Goal: Information Seeking & Learning: Compare options

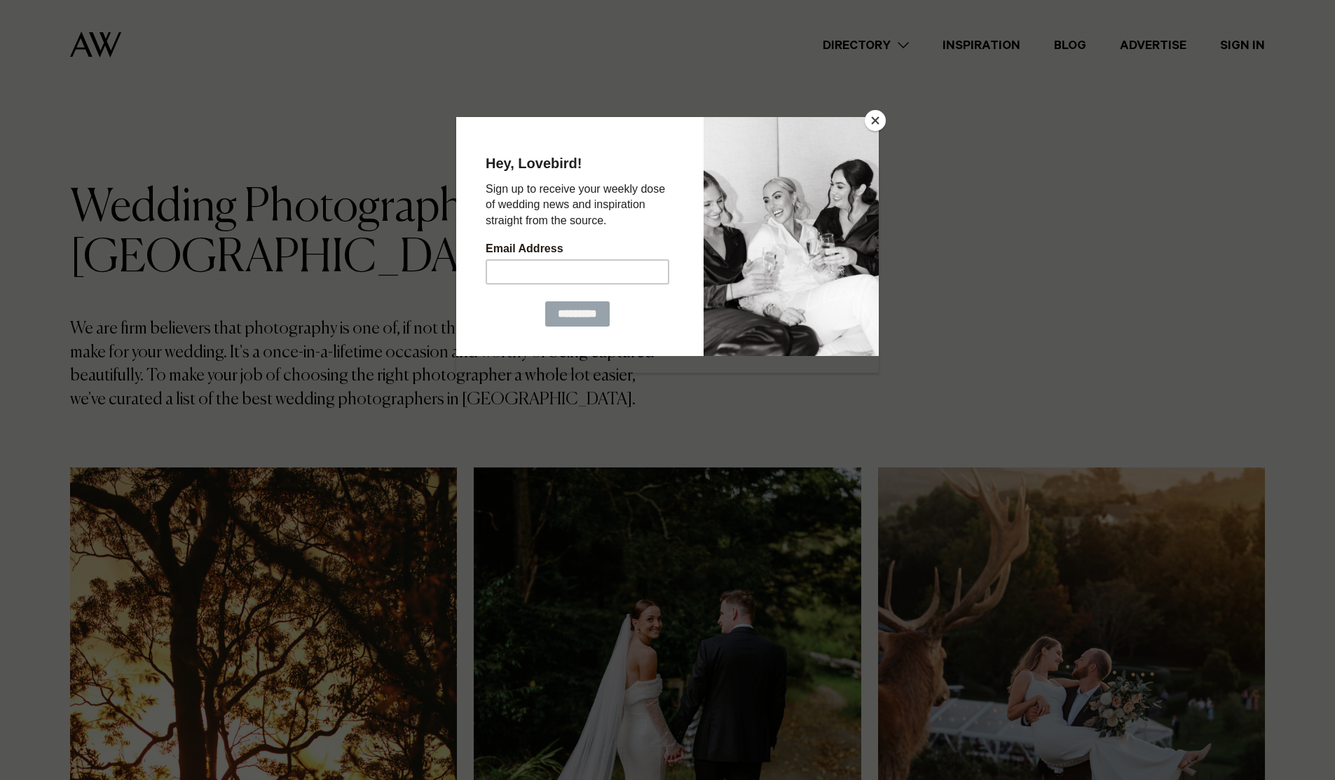
click at [873, 116] on button "Close" at bounding box center [875, 120] width 21 height 21
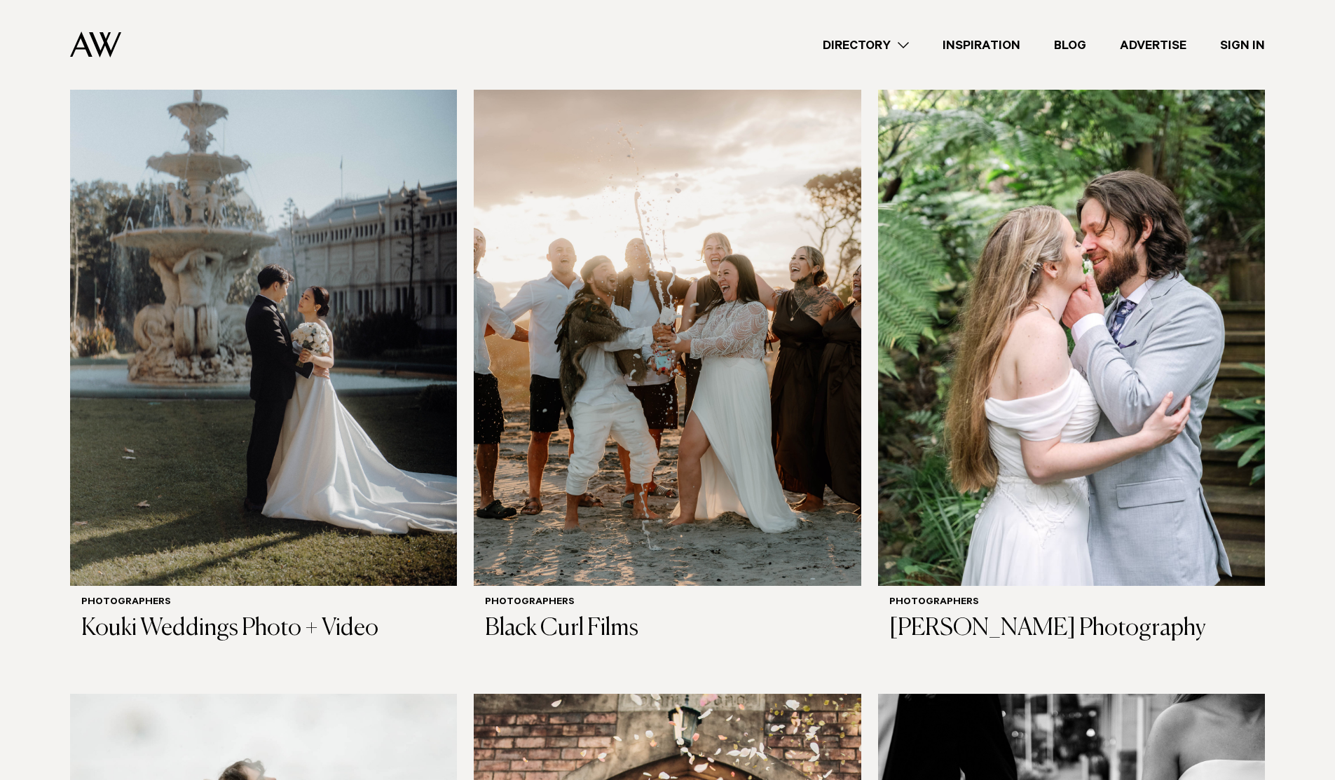
scroll to position [1646, 0]
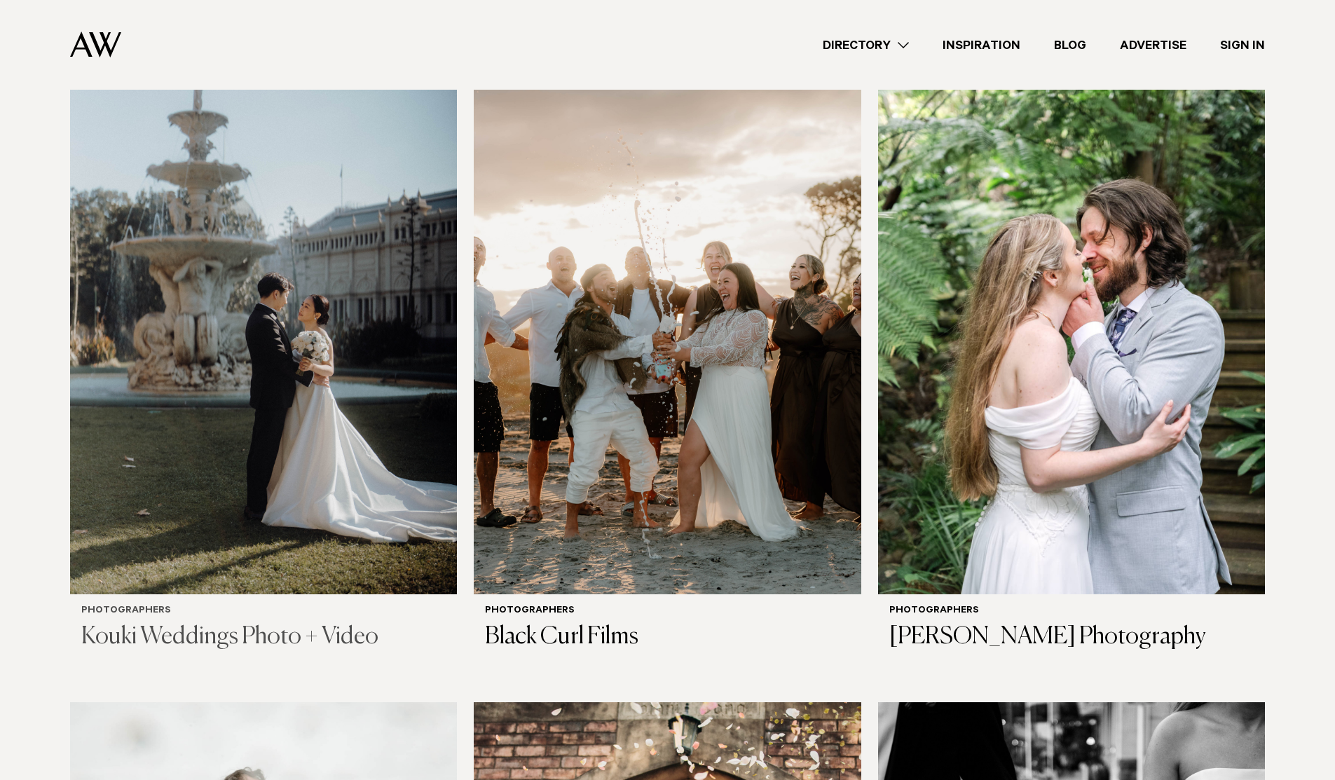
click at [321, 280] on img at bounding box center [263, 335] width 387 height 519
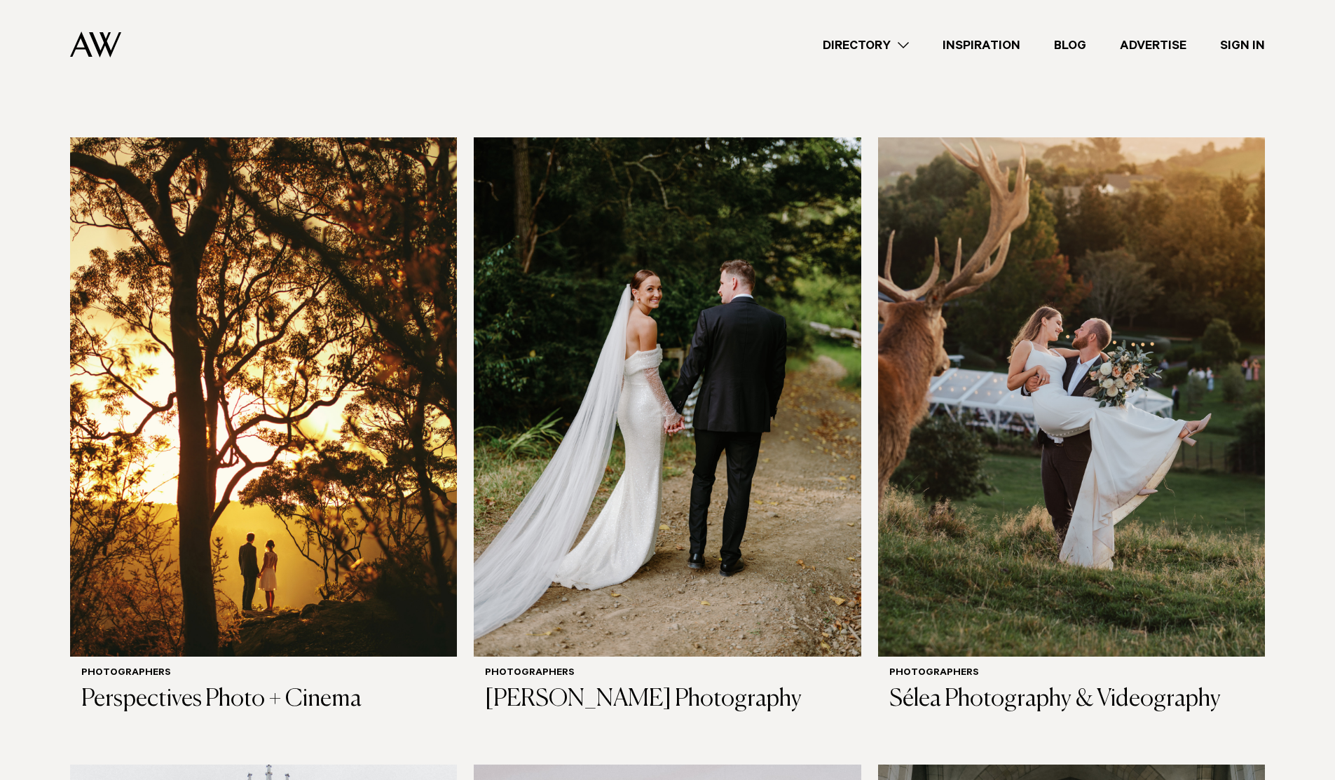
scroll to position [313, 0]
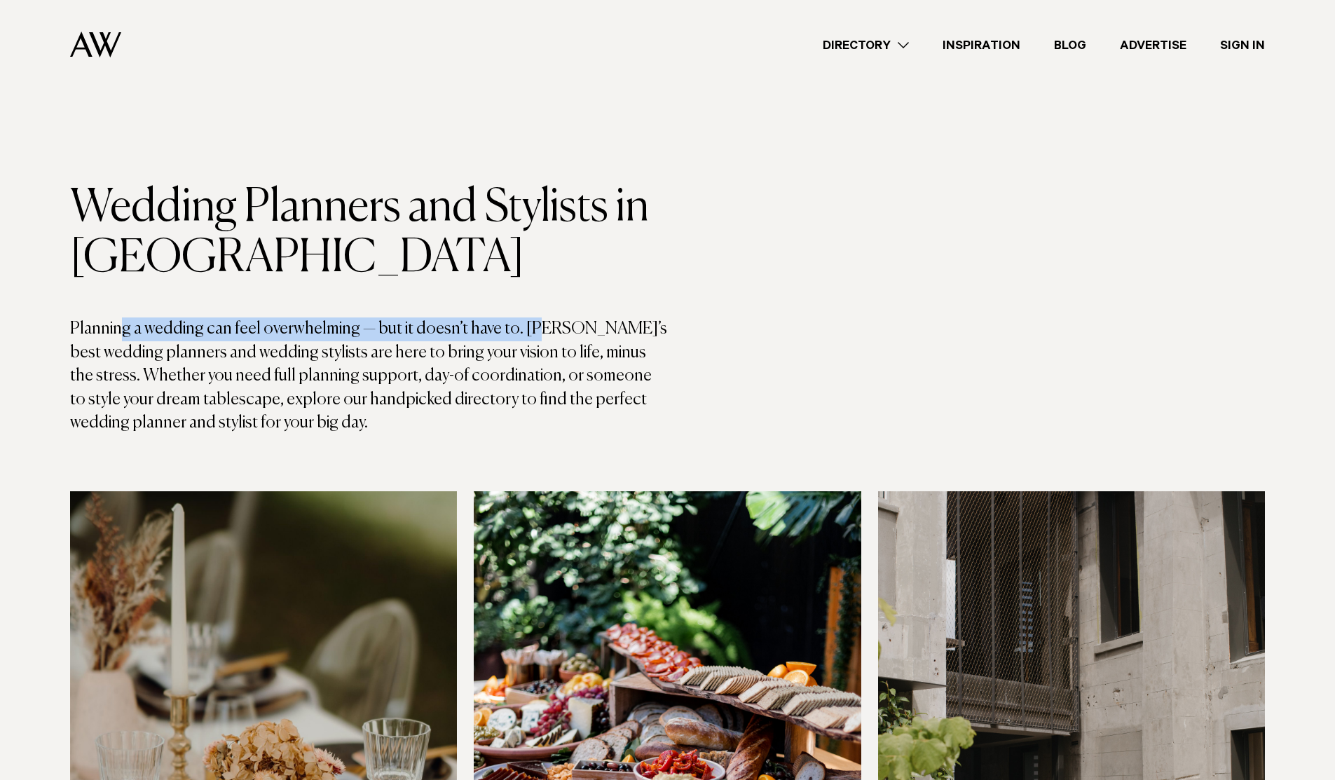
drag, startPoint x: 278, startPoint y: 337, endPoint x: 533, endPoint y: 334, distance: 255.8
click at [531, 335] on p "Planning a wedding can feel overwhelming — but it doesn’t have to. Auckland’s b…" at bounding box center [369, 376] width 598 height 118
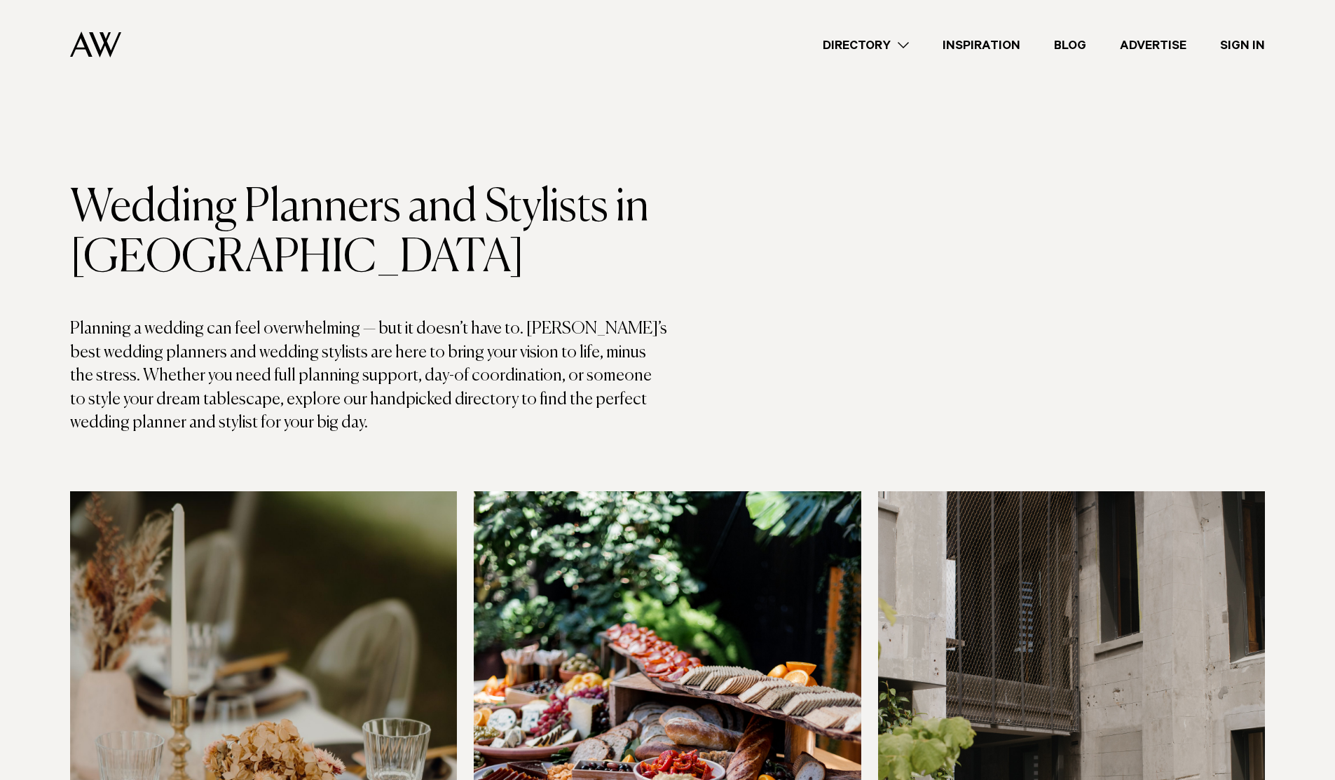
click at [538, 332] on p "Planning a wedding can feel overwhelming — but it doesn’t have to. Auckland’s b…" at bounding box center [369, 376] width 598 height 118
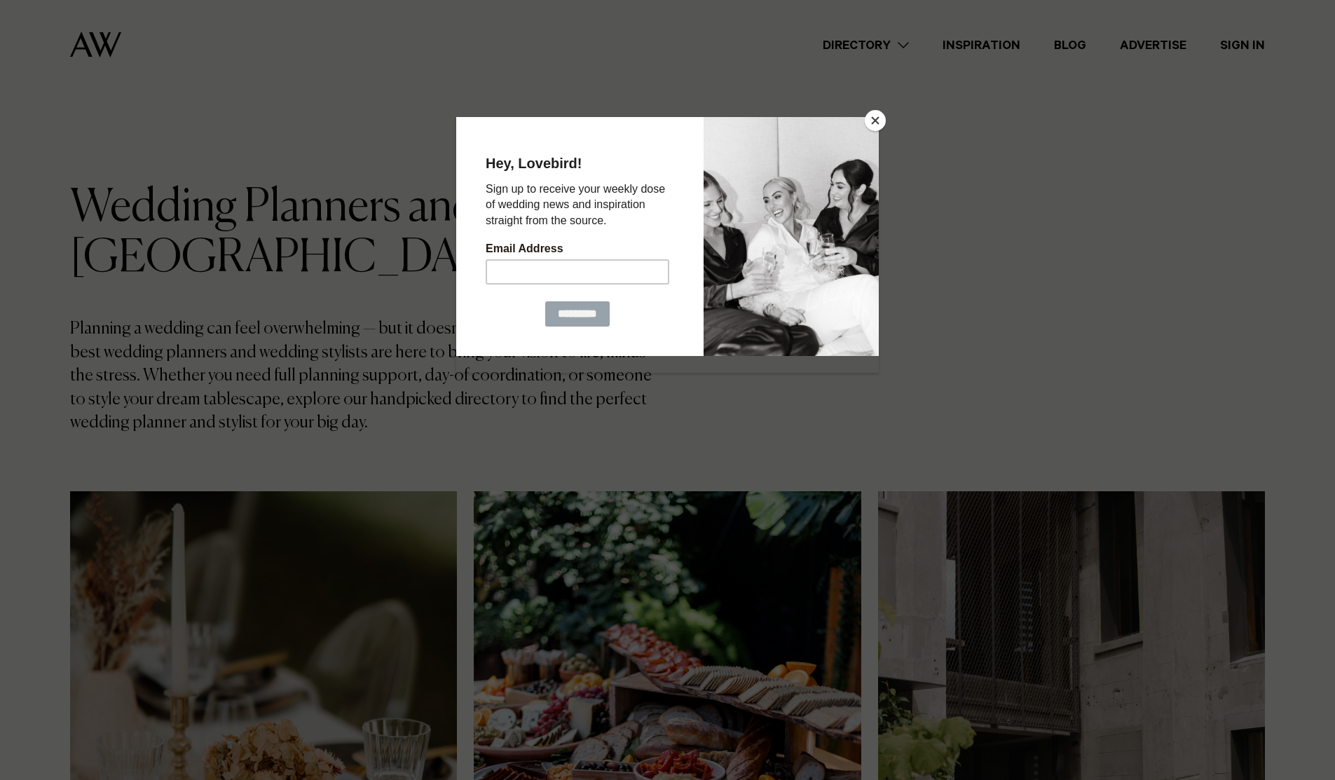
click at [874, 121] on button "Close" at bounding box center [875, 120] width 21 height 21
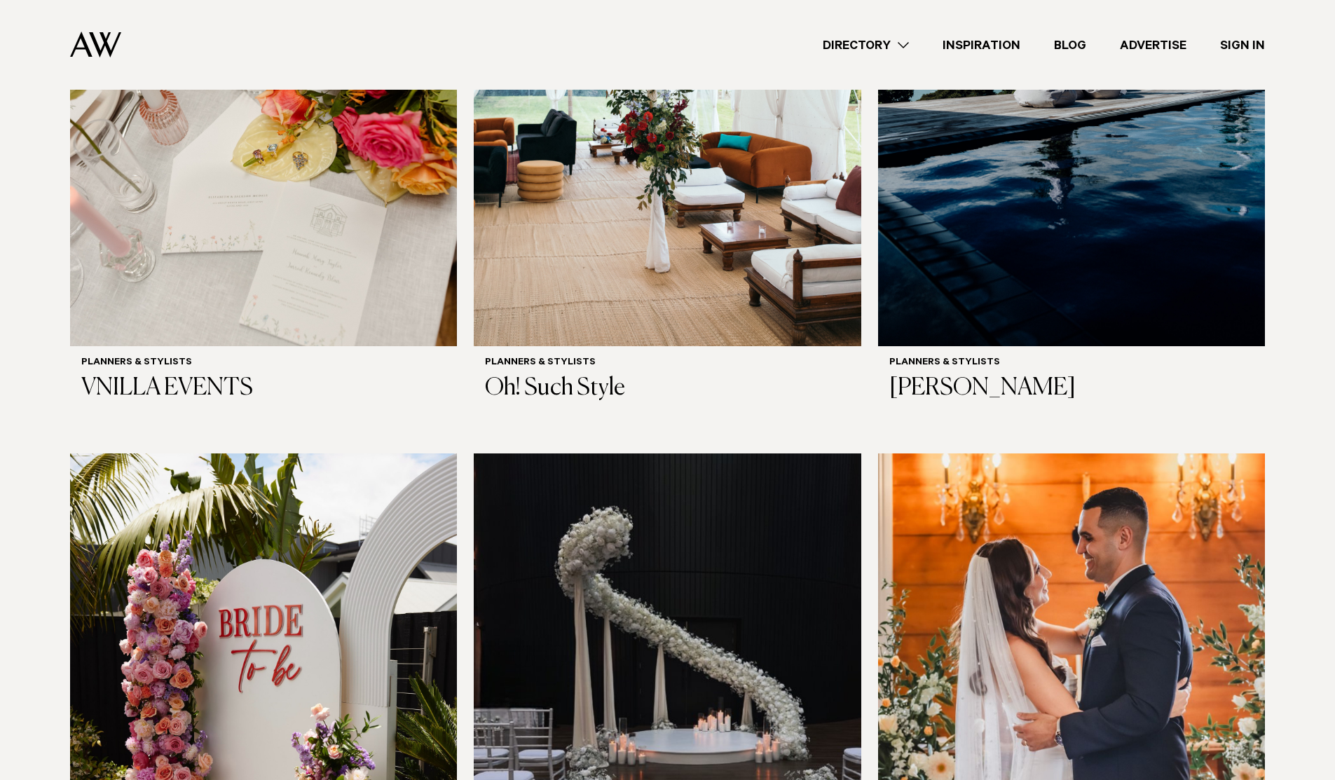
scroll to position [1246, 0]
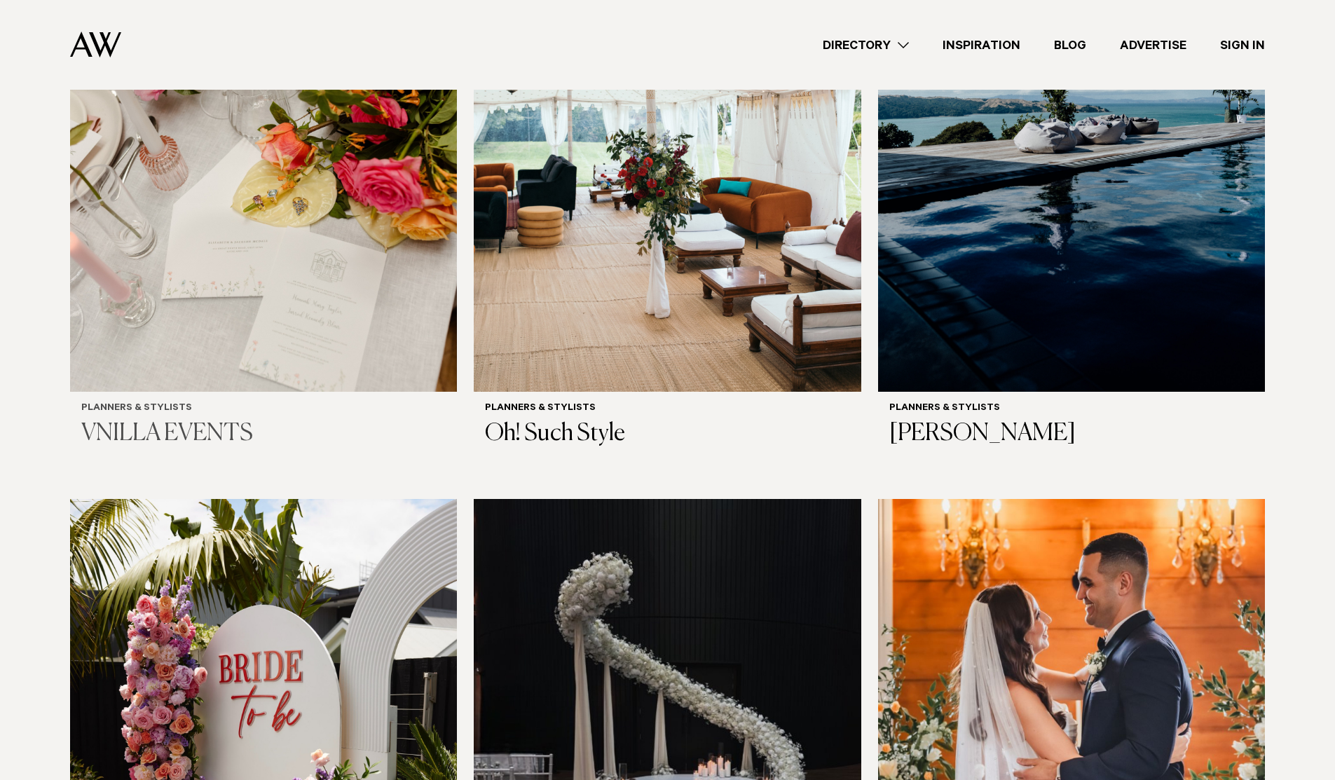
click at [354, 276] on img at bounding box center [263, 131] width 387 height 519
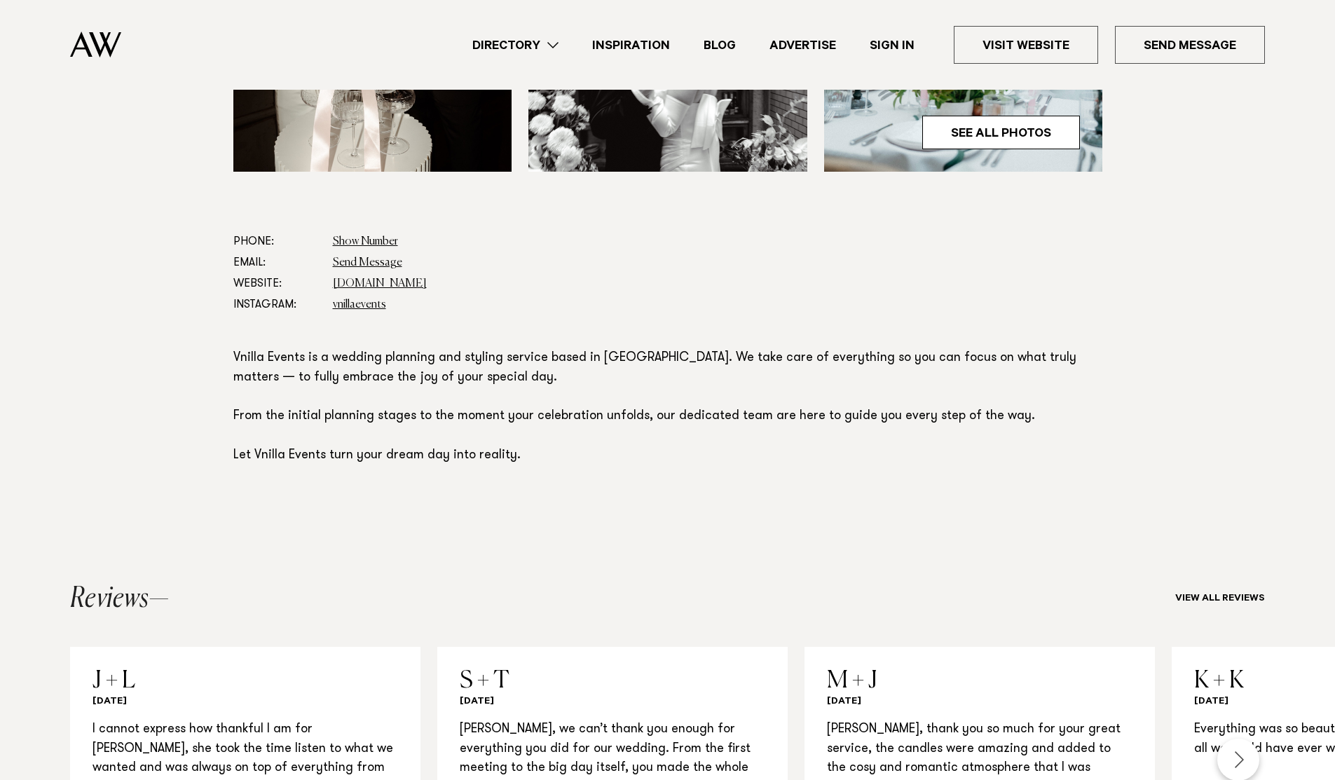
scroll to position [632, 0]
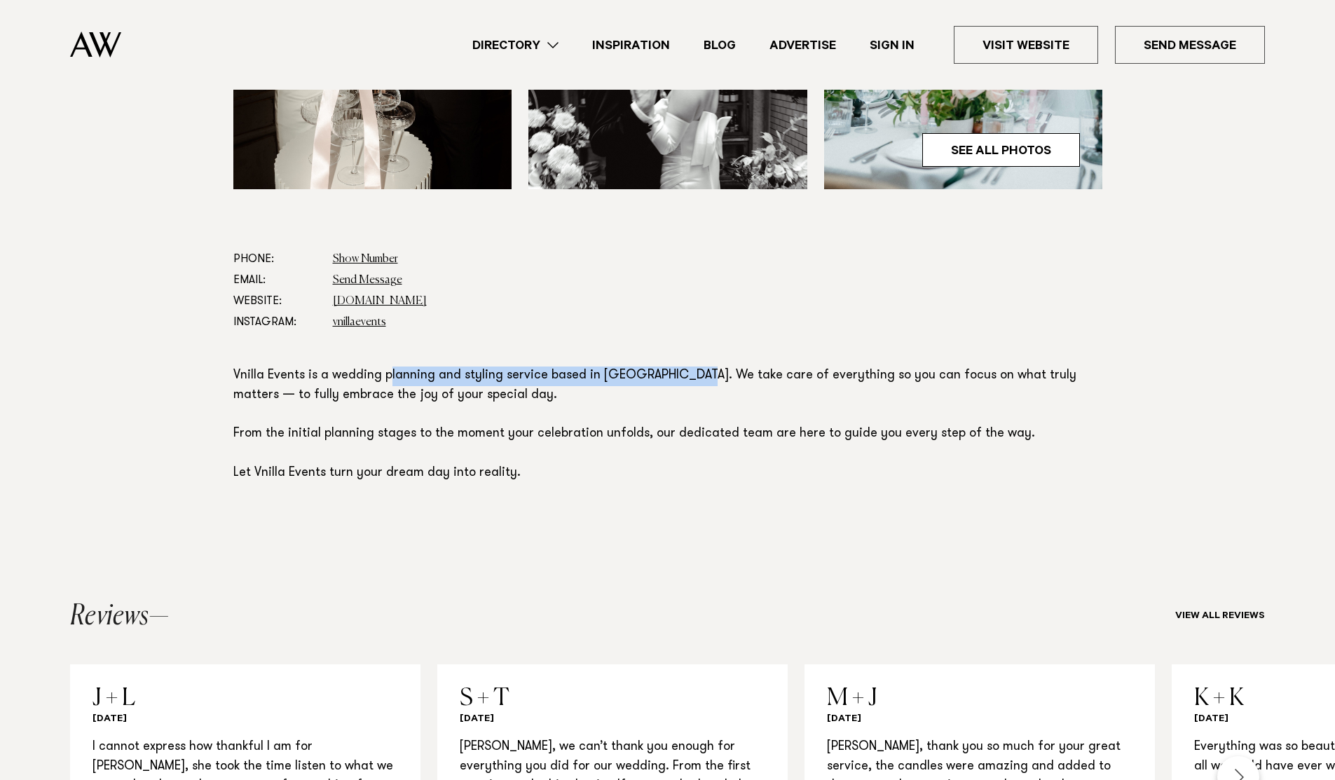
drag, startPoint x: 401, startPoint y: 372, endPoint x: 690, endPoint y: 373, distance: 288.7
click at [690, 373] on p "Vnilla Events is a wedding planning and styling service based in Auckland. We t…" at bounding box center [667, 425] width 869 height 117
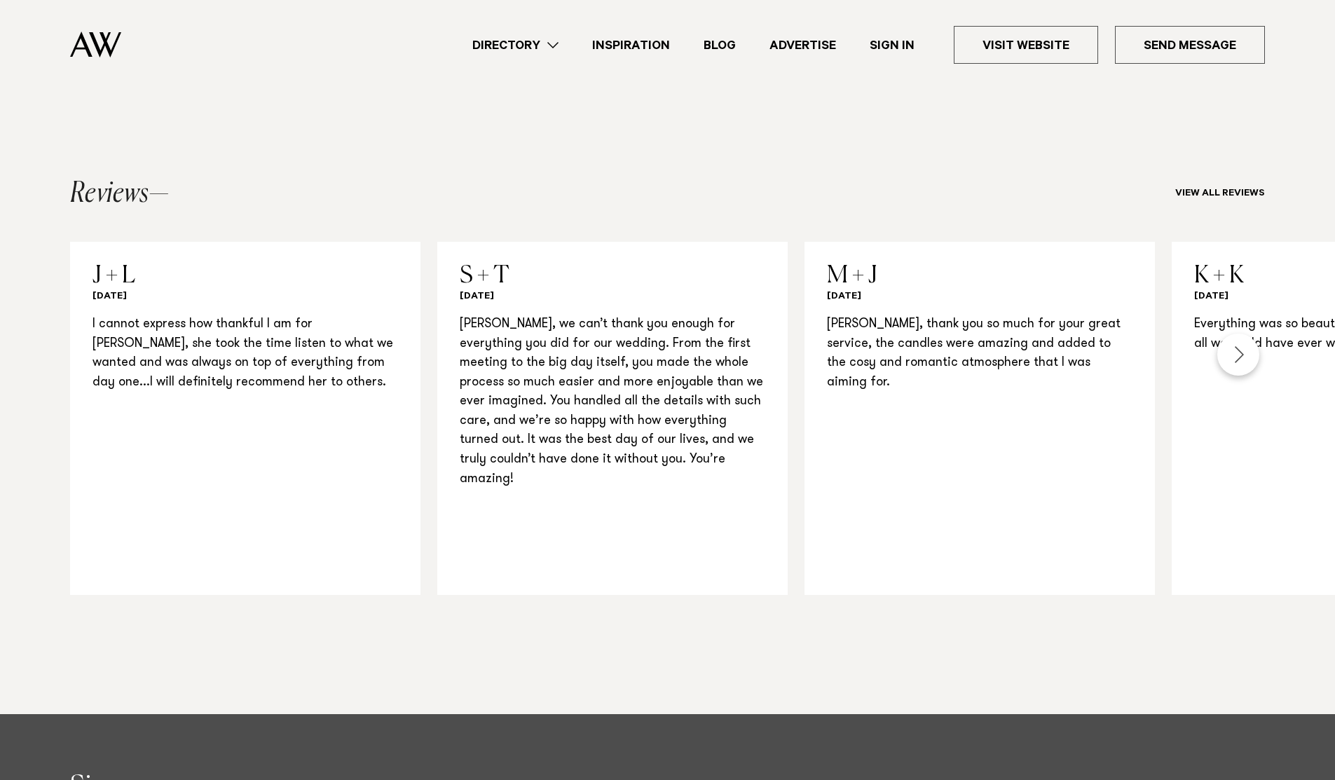
scroll to position [1003, 0]
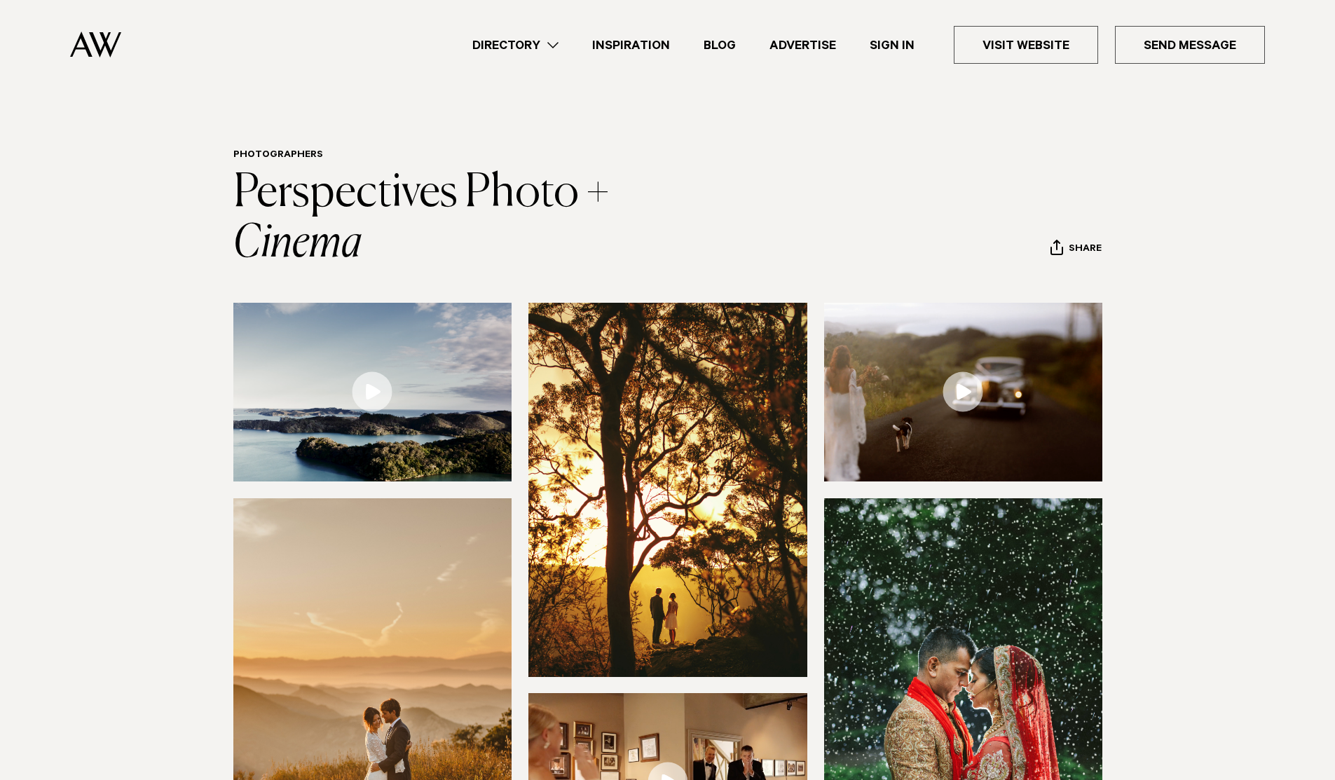
click at [407, 348] on img at bounding box center [372, 392] width 279 height 179
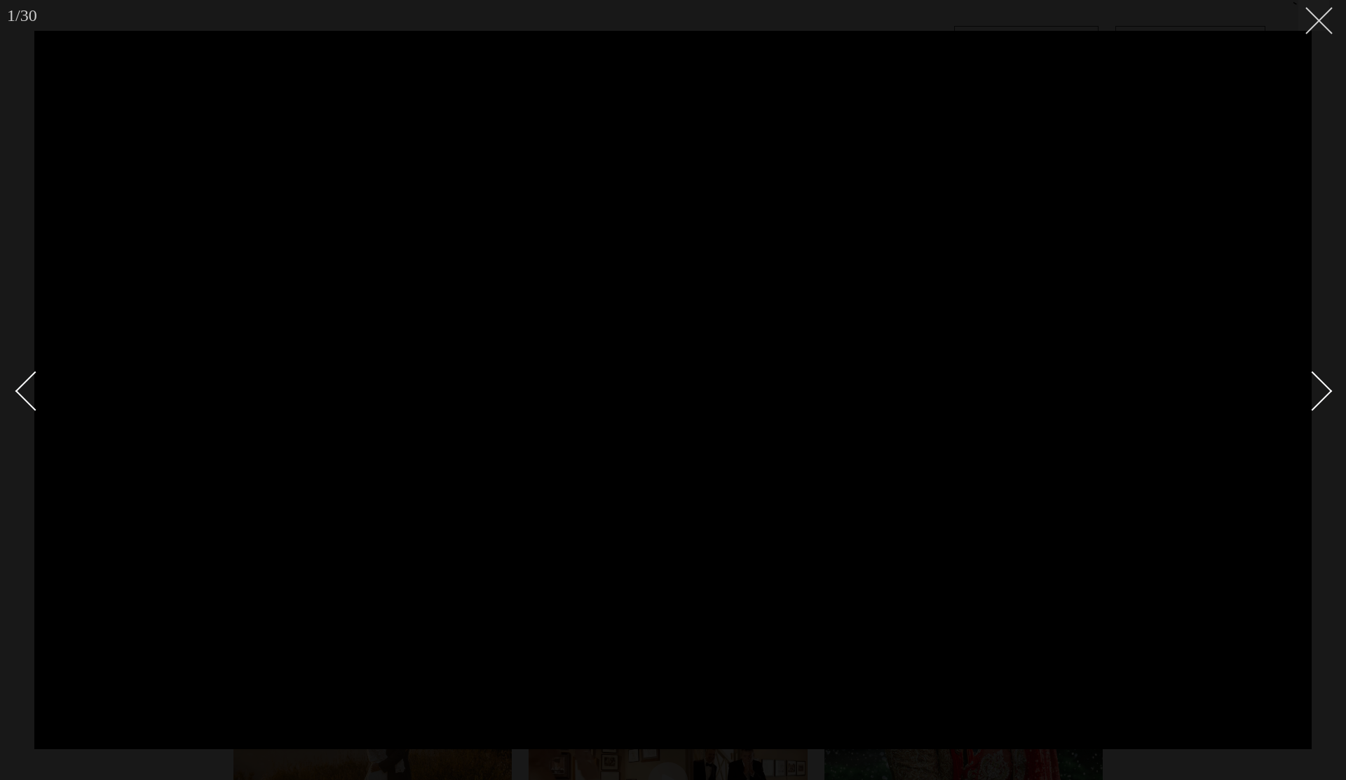
click at [1315, 20] on icon at bounding box center [1313, 15] width 17 height 17
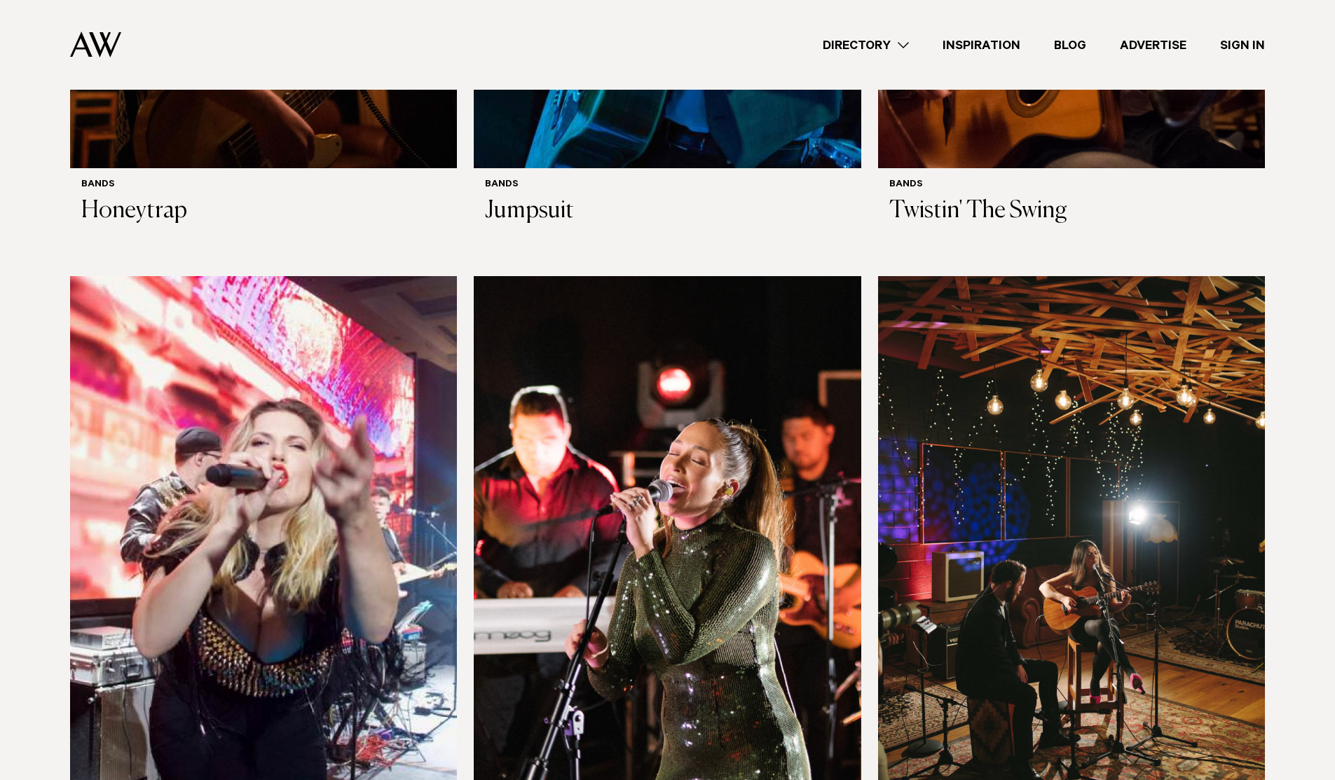
scroll to position [4604, 0]
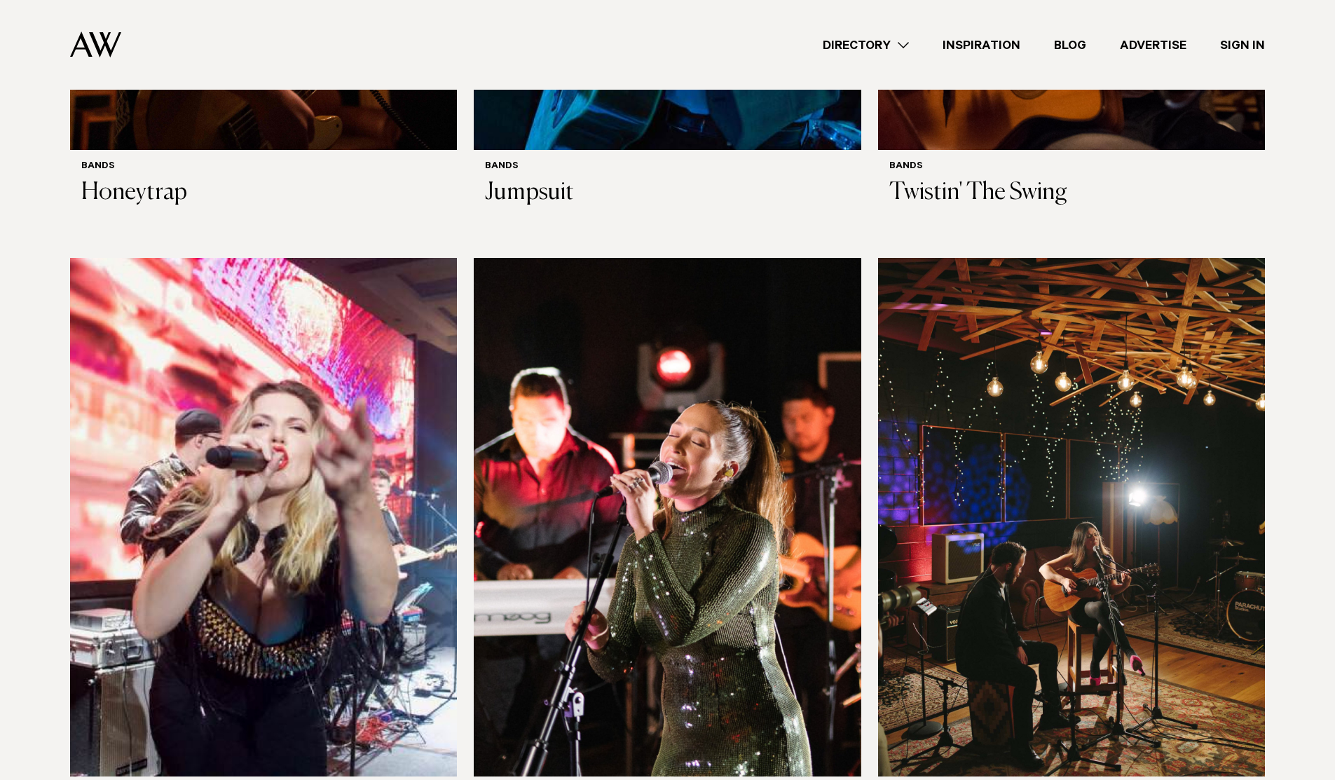
click at [396, 393] on img at bounding box center [263, 517] width 387 height 519
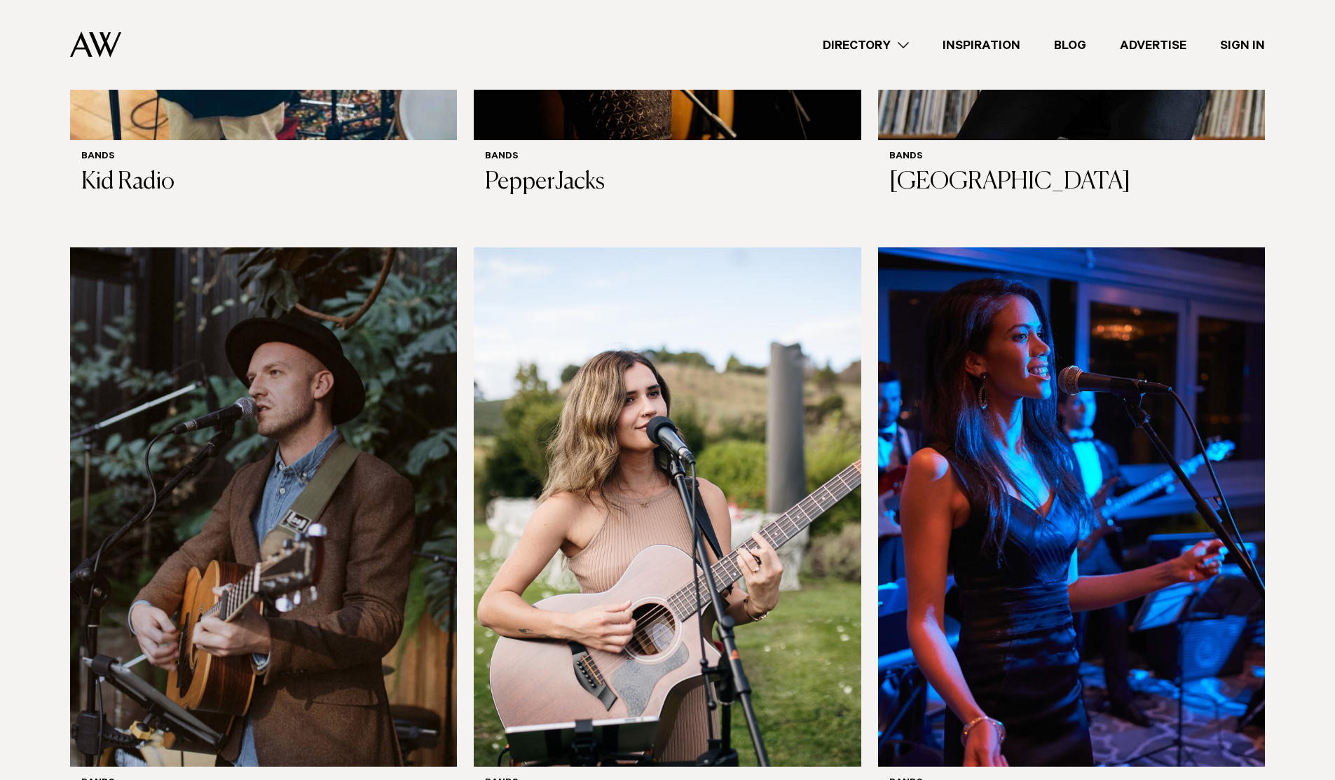
scroll to position [1826, 0]
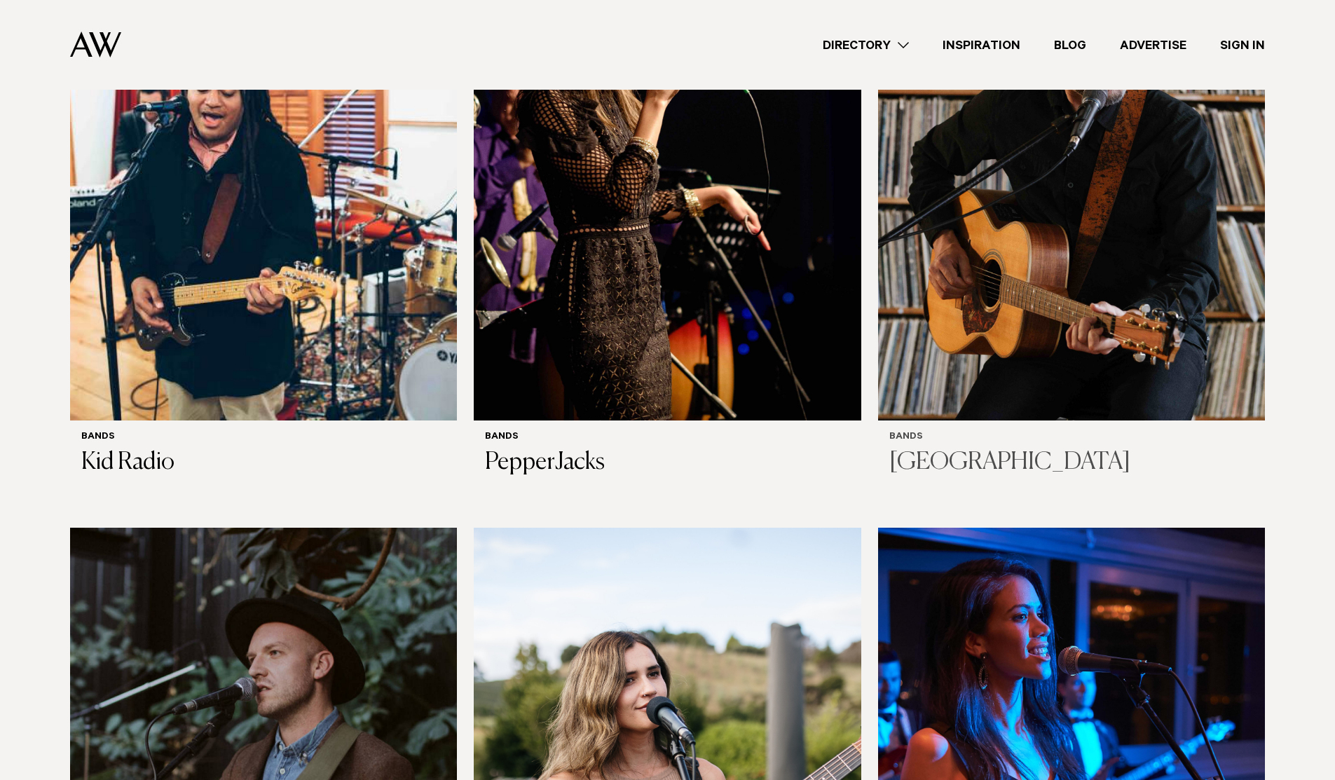
click at [956, 263] on img at bounding box center [1071, 160] width 387 height 519
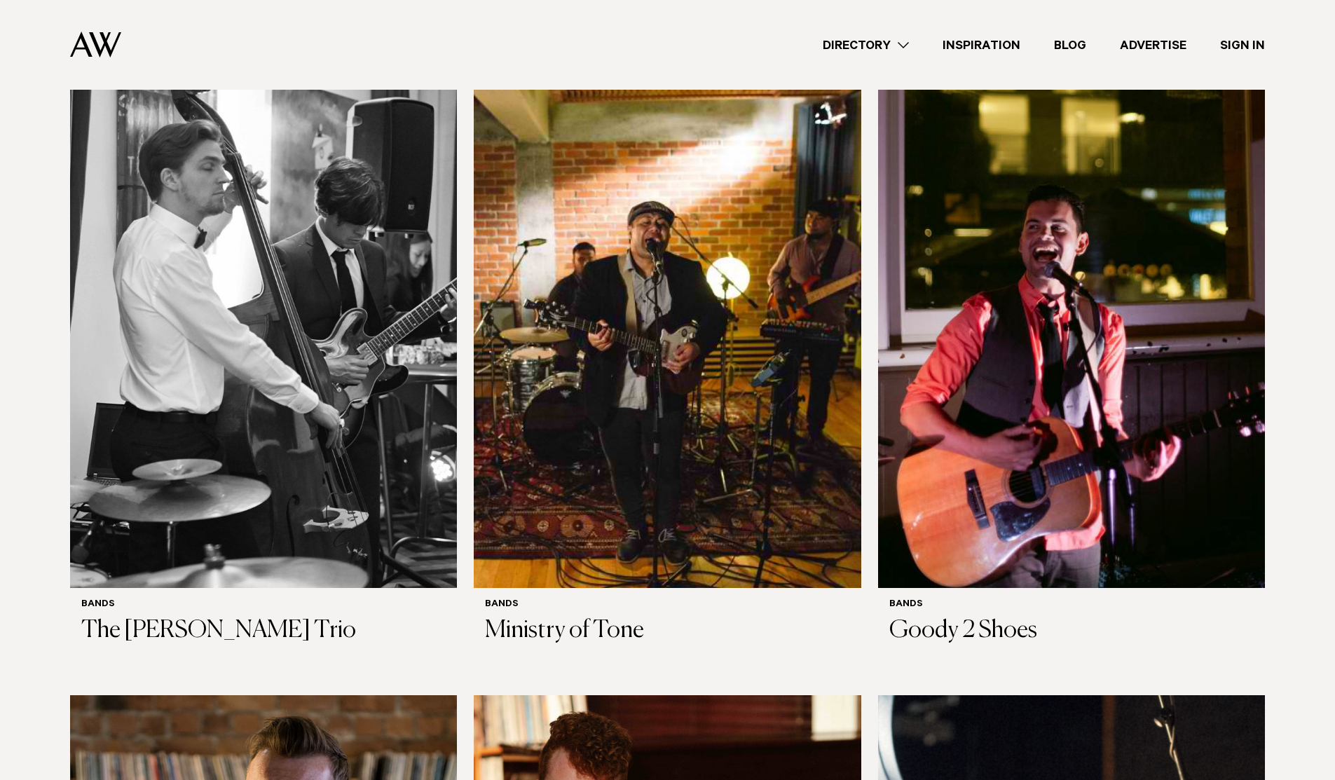
scroll to position [2840, 0]
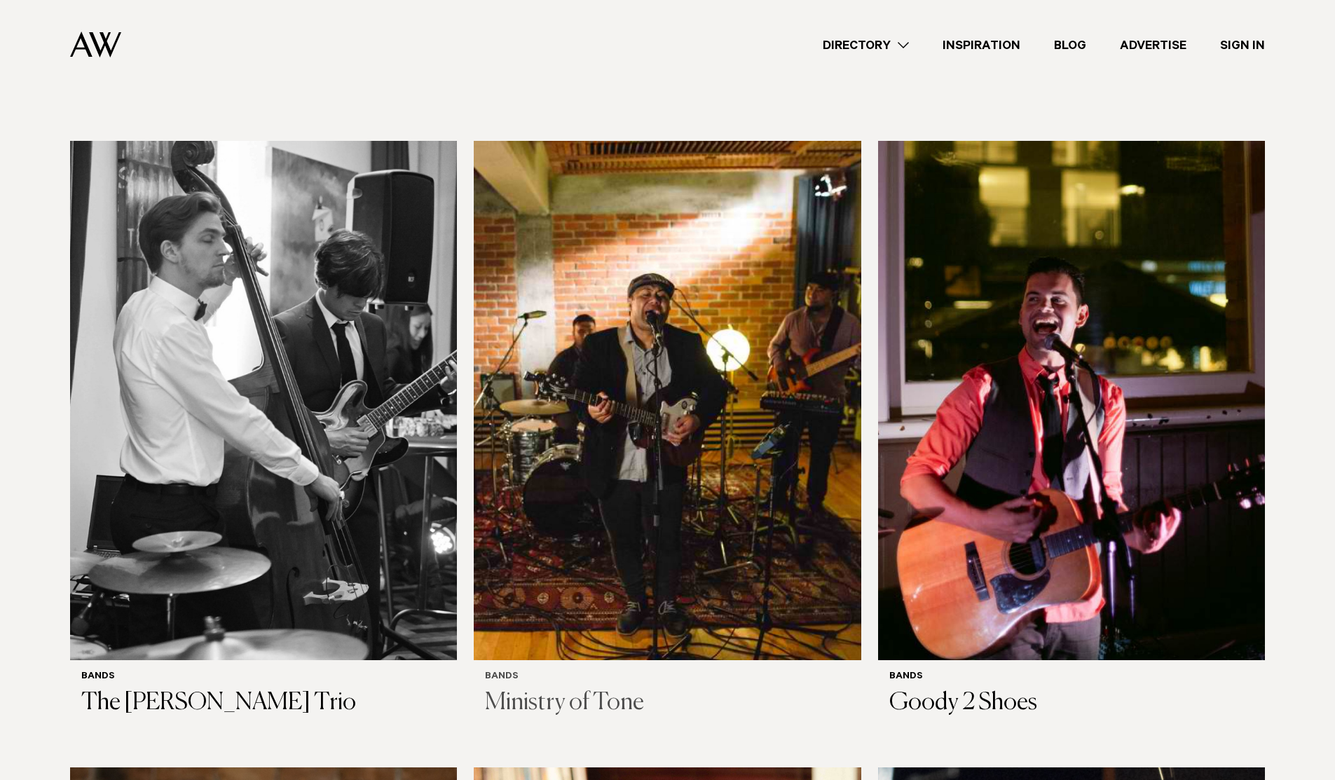
click at [562, 317] on img at bounding box center [667, 400] width 387 height 519
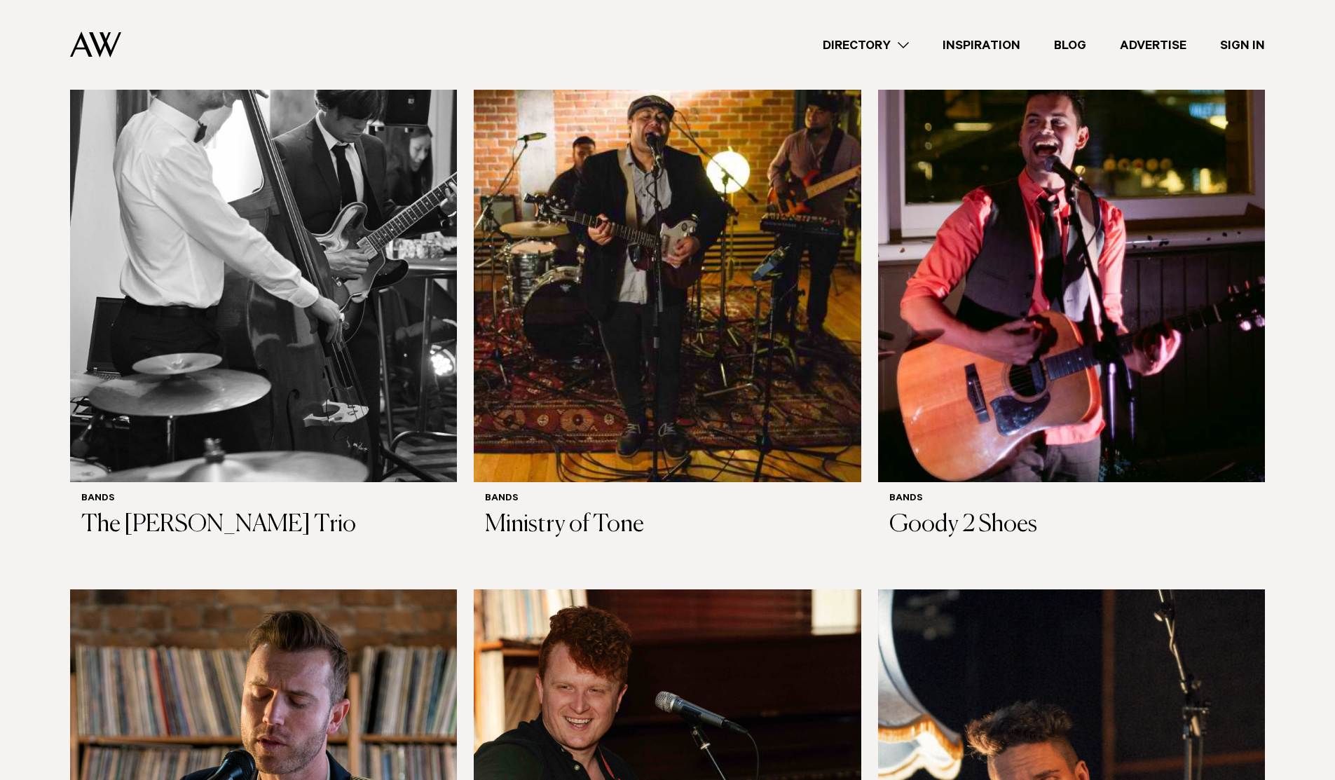
scroll to position [2801, 0]
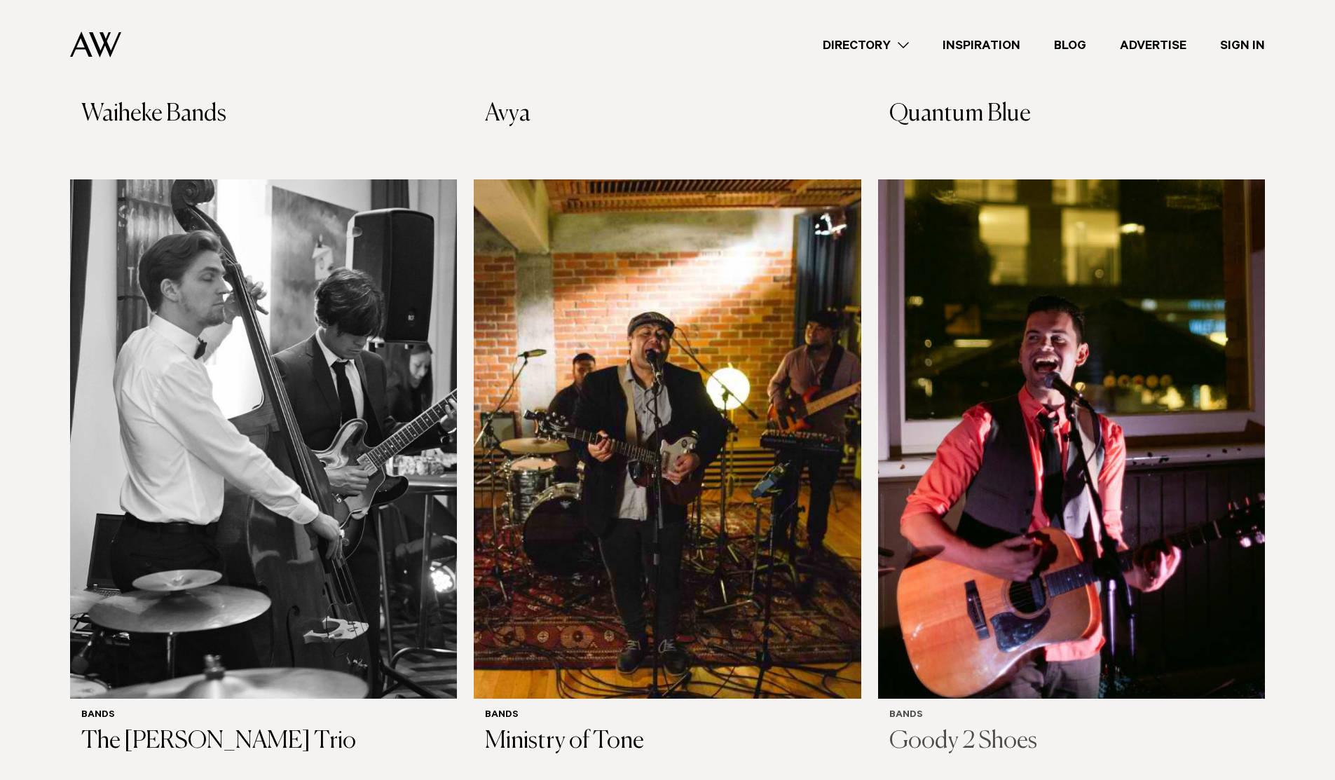
click at [1041, 368] on img at bounding box center [1071, 438] width 387 height 519
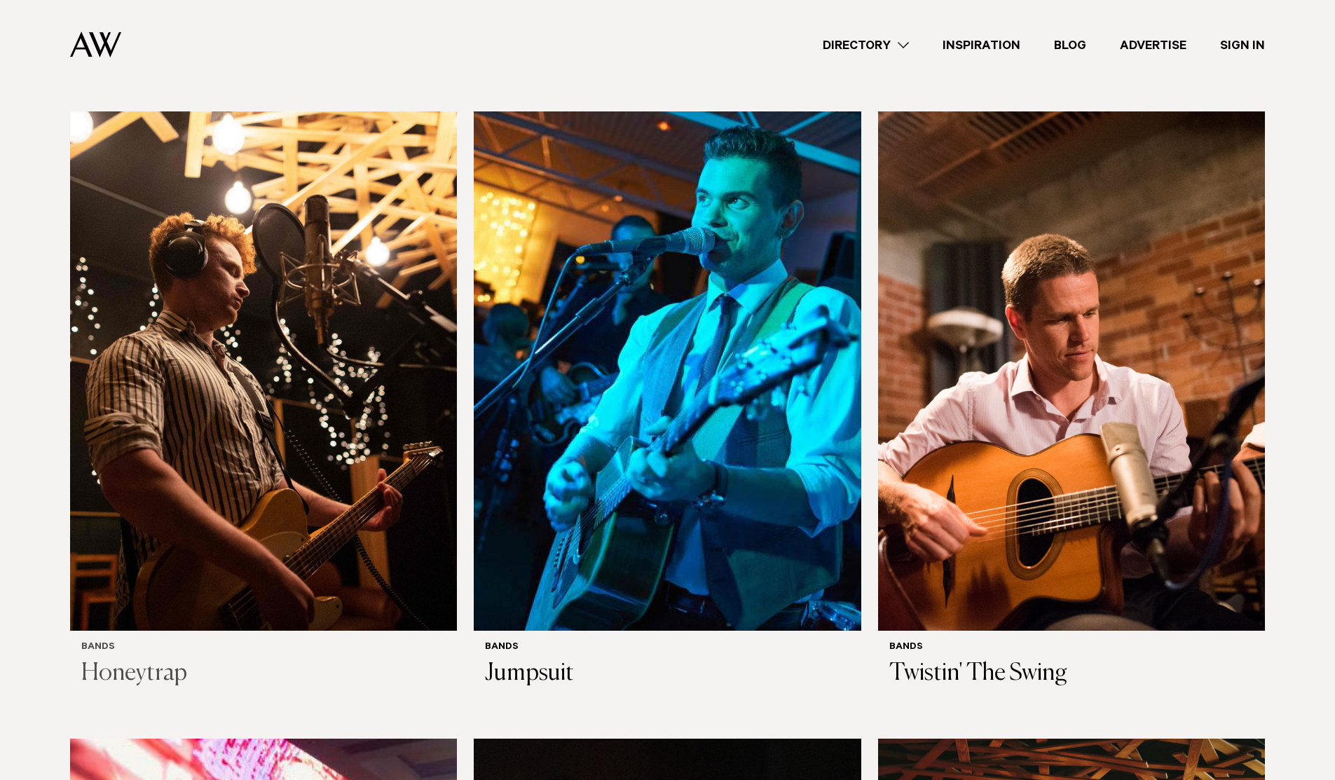
scroll to position [4114, 0]
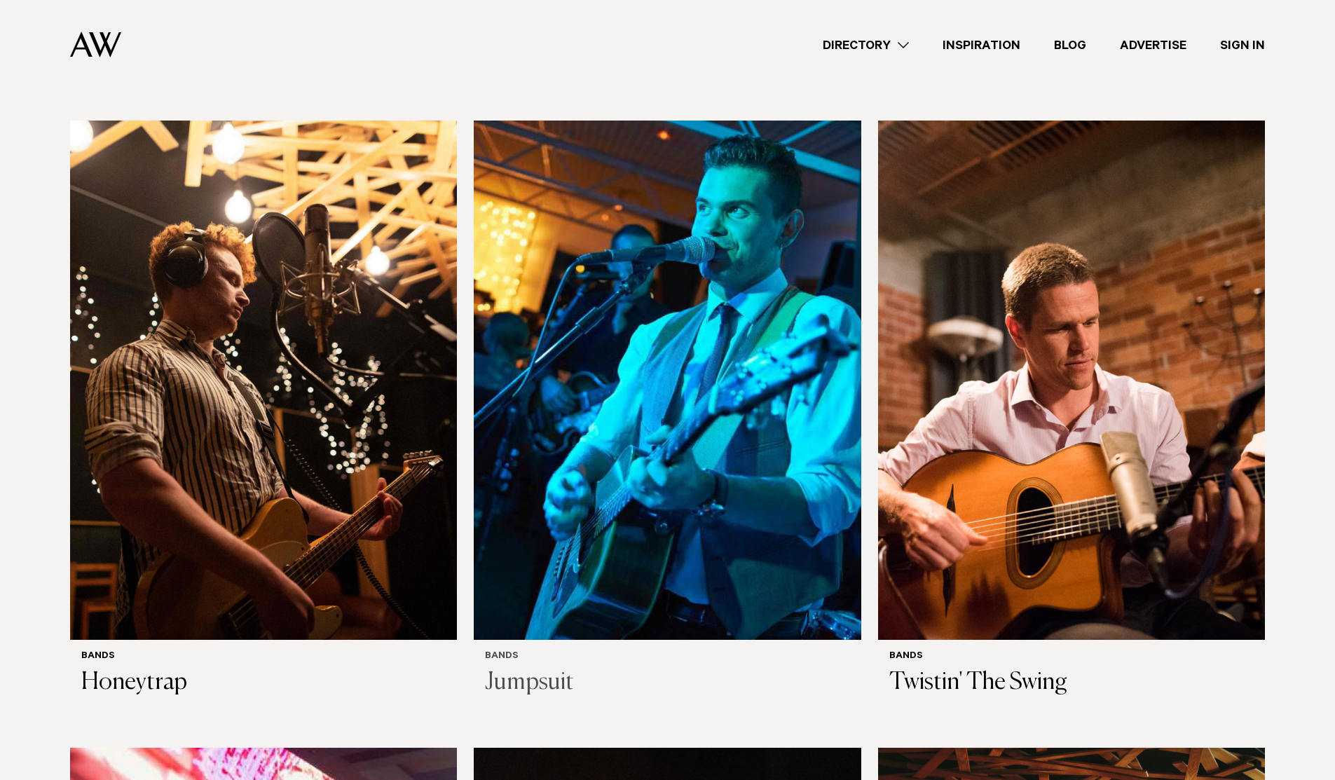
click at [545, 270] on img at bounding box center [667, 380] width 387 height 519
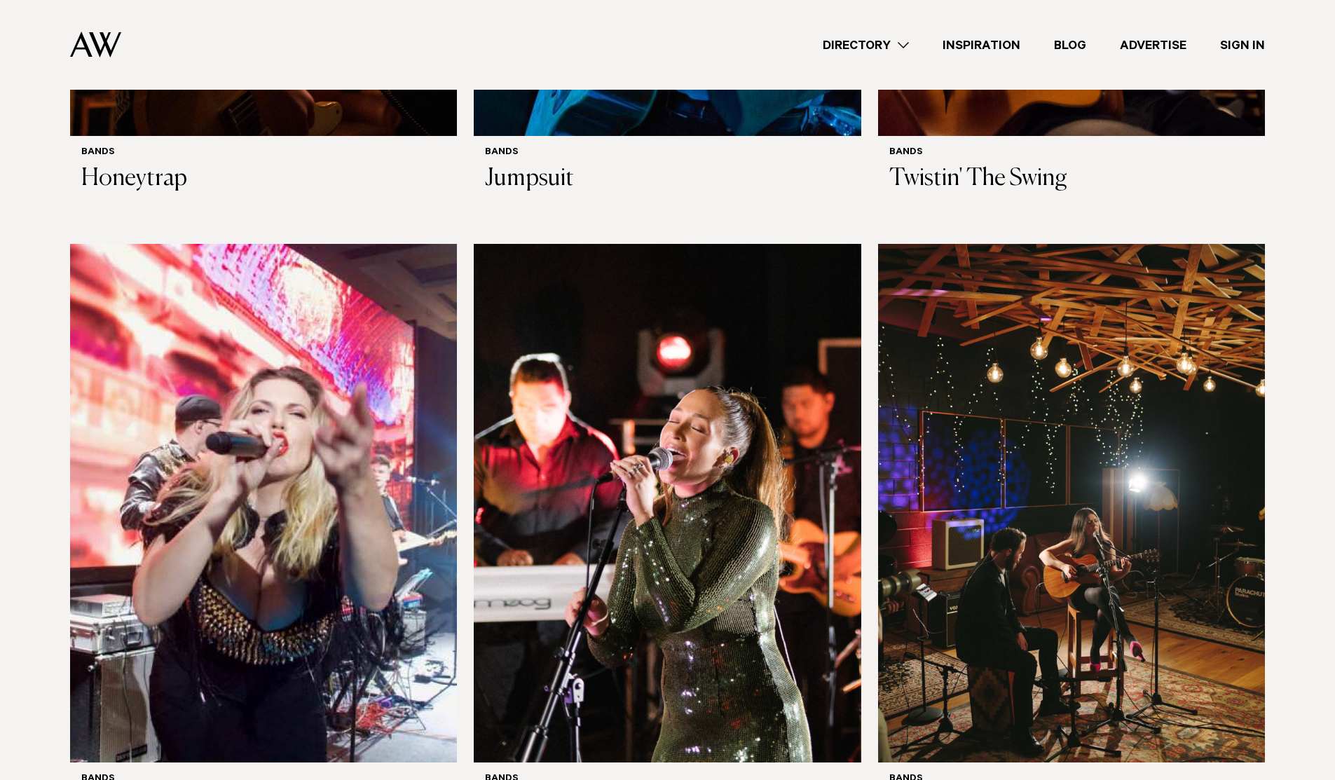
scroll to position [4698, 0]
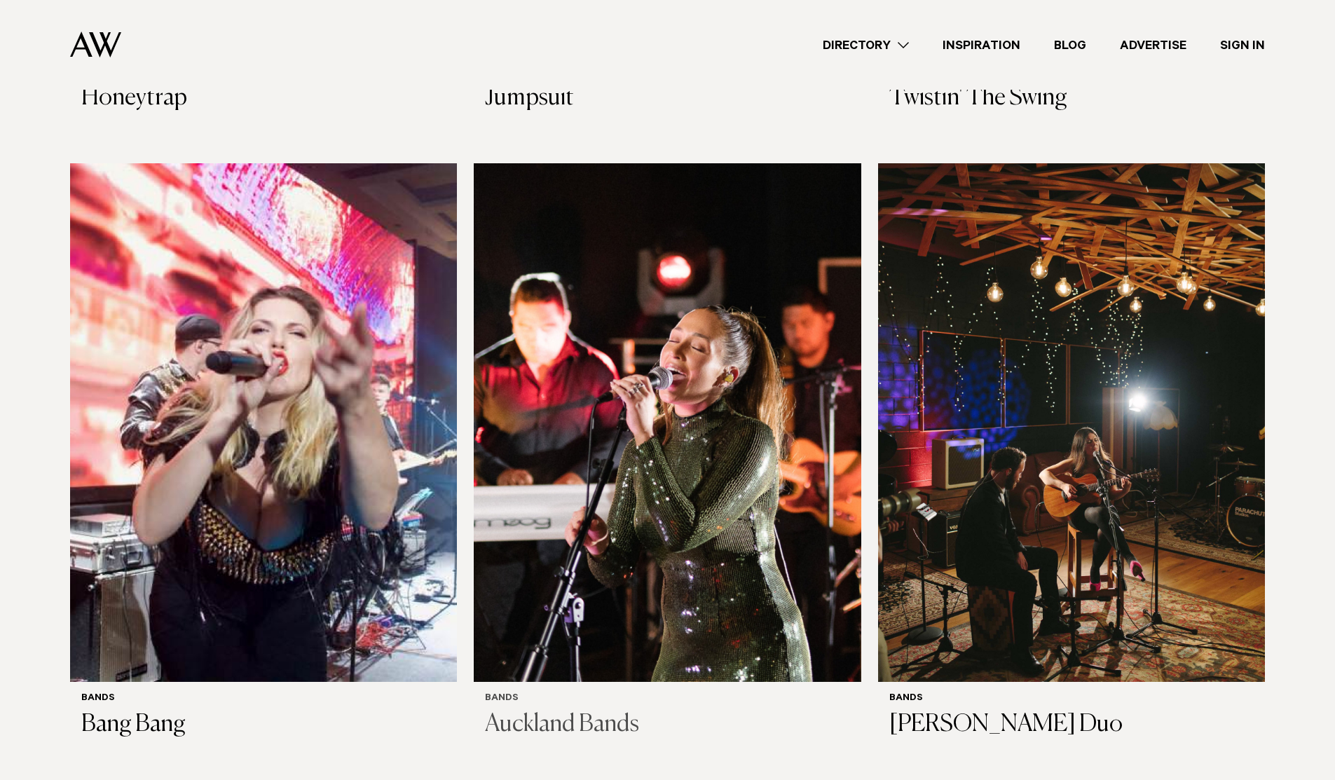
click at [575, 326] on img at bounding box center [667, 422] width 387 height 519
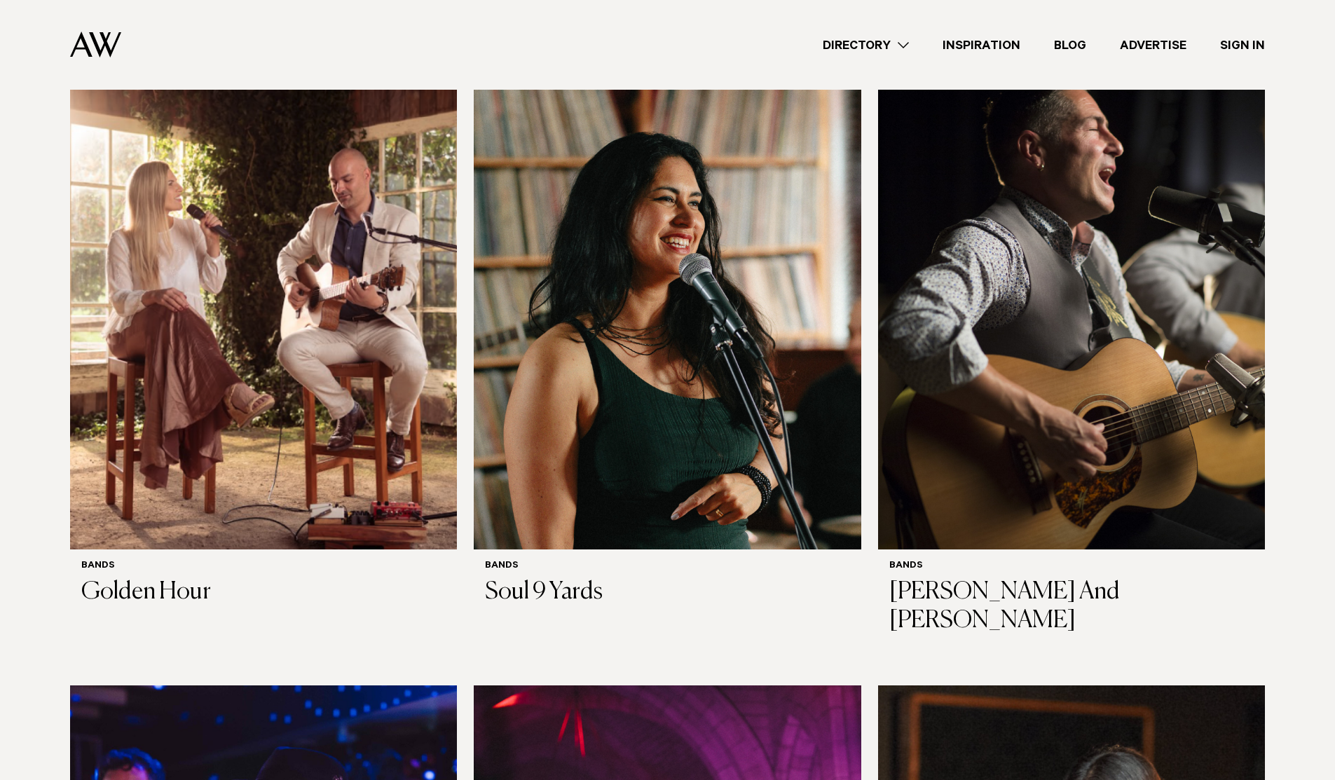
scroll to position [6016, 0]
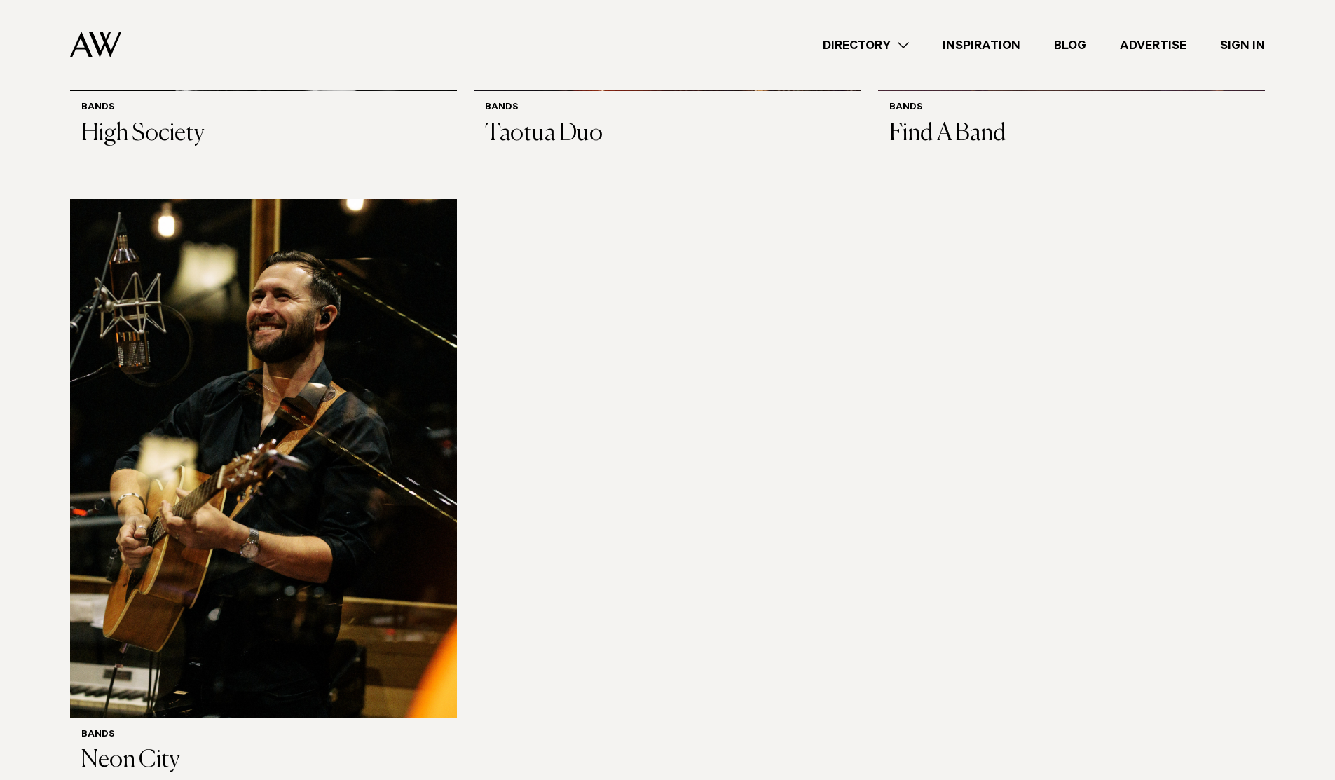
scroll to position [7181, 0]
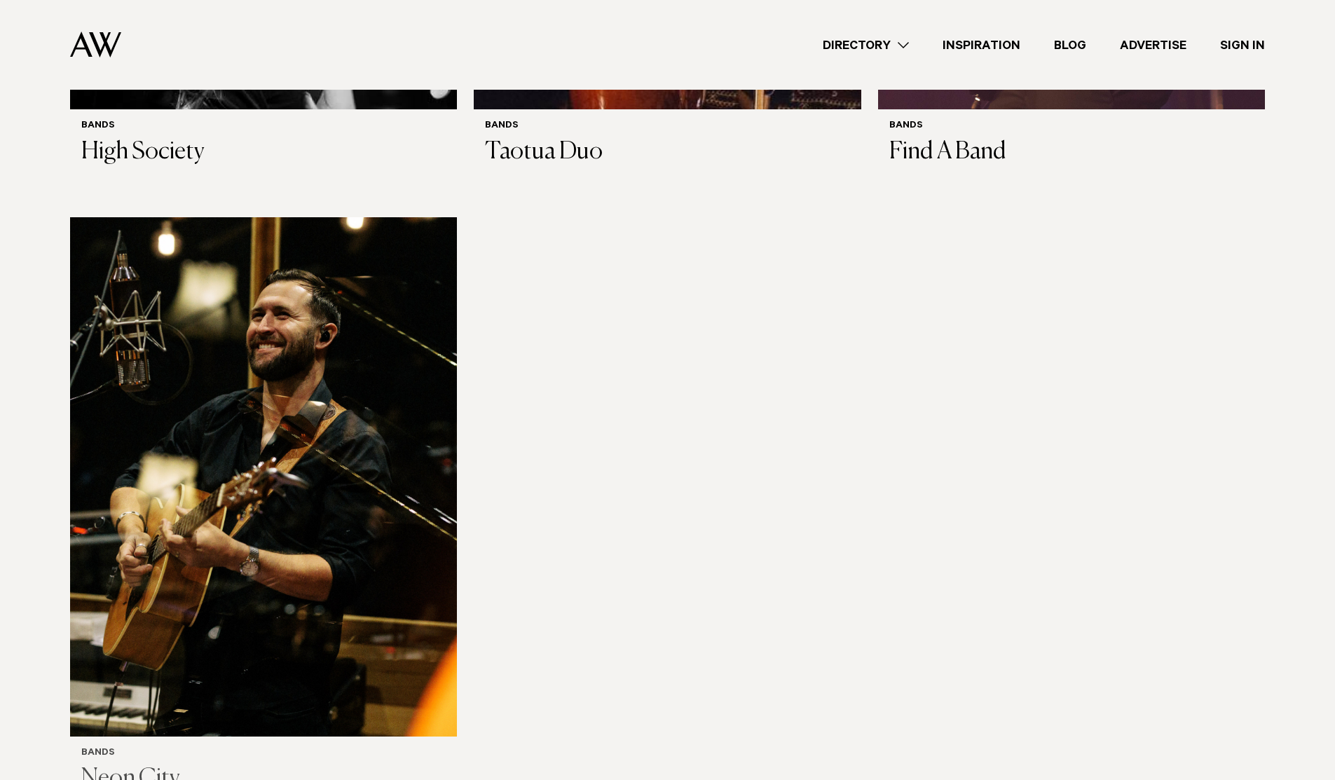
click at [427, 378] on img at bounding box center [263, 476] width 387 height 519
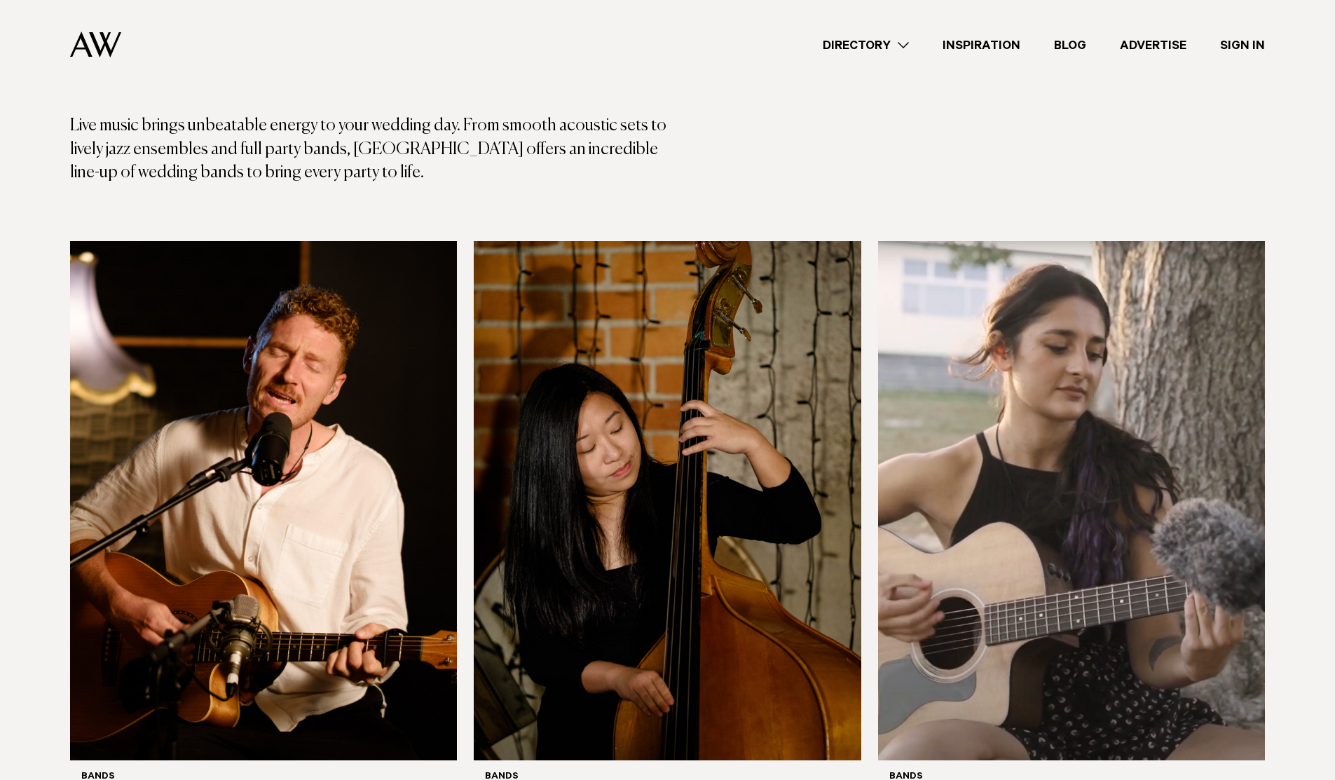
scroll to position [0, 0]
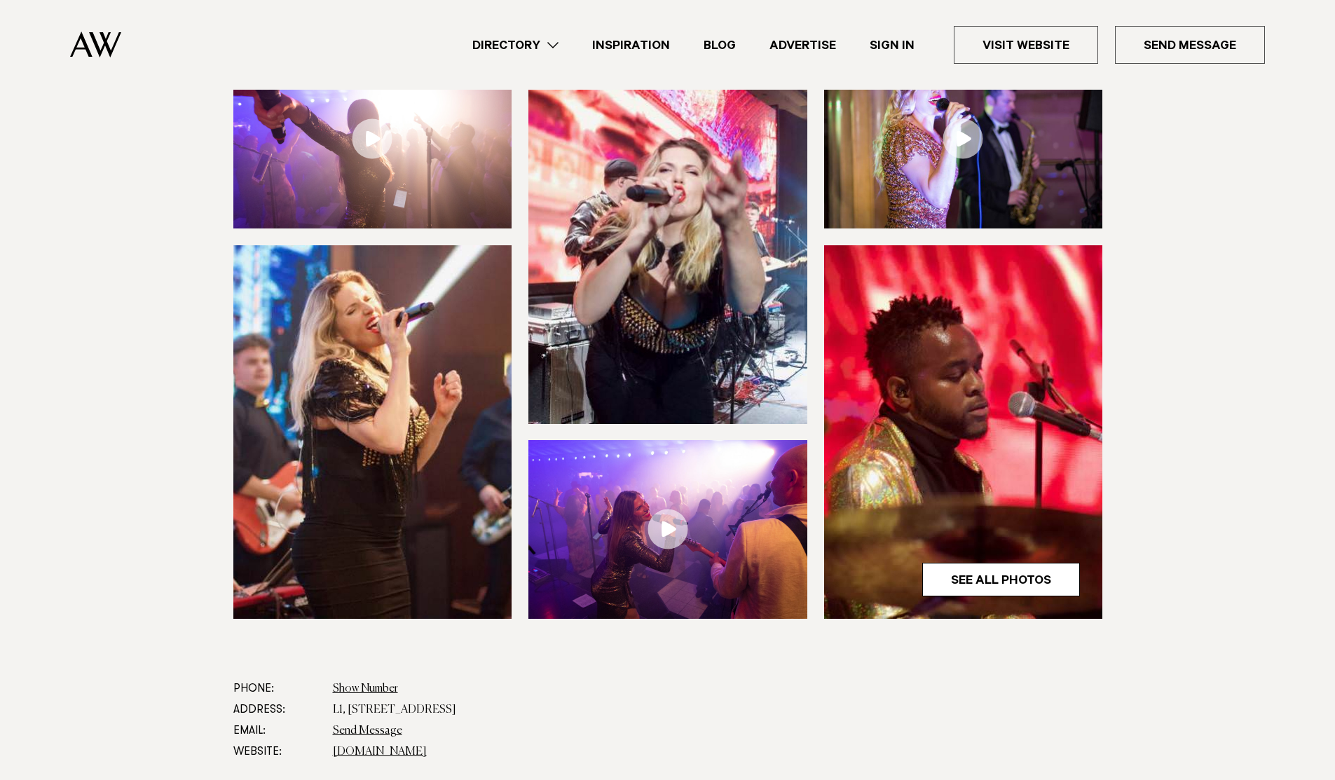
scroll to position [193, 0]
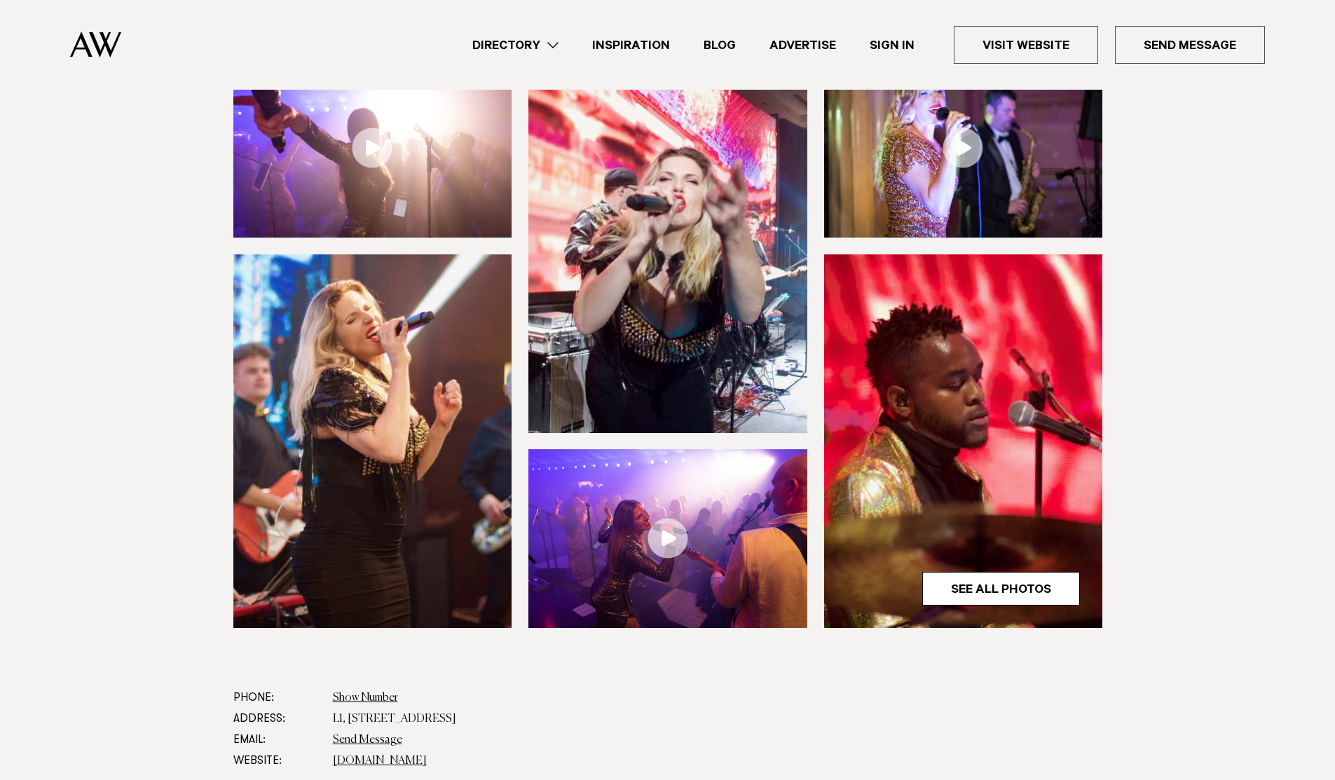
click at [658, 505] on img at bounding box center [667, 538] width 279 height 179
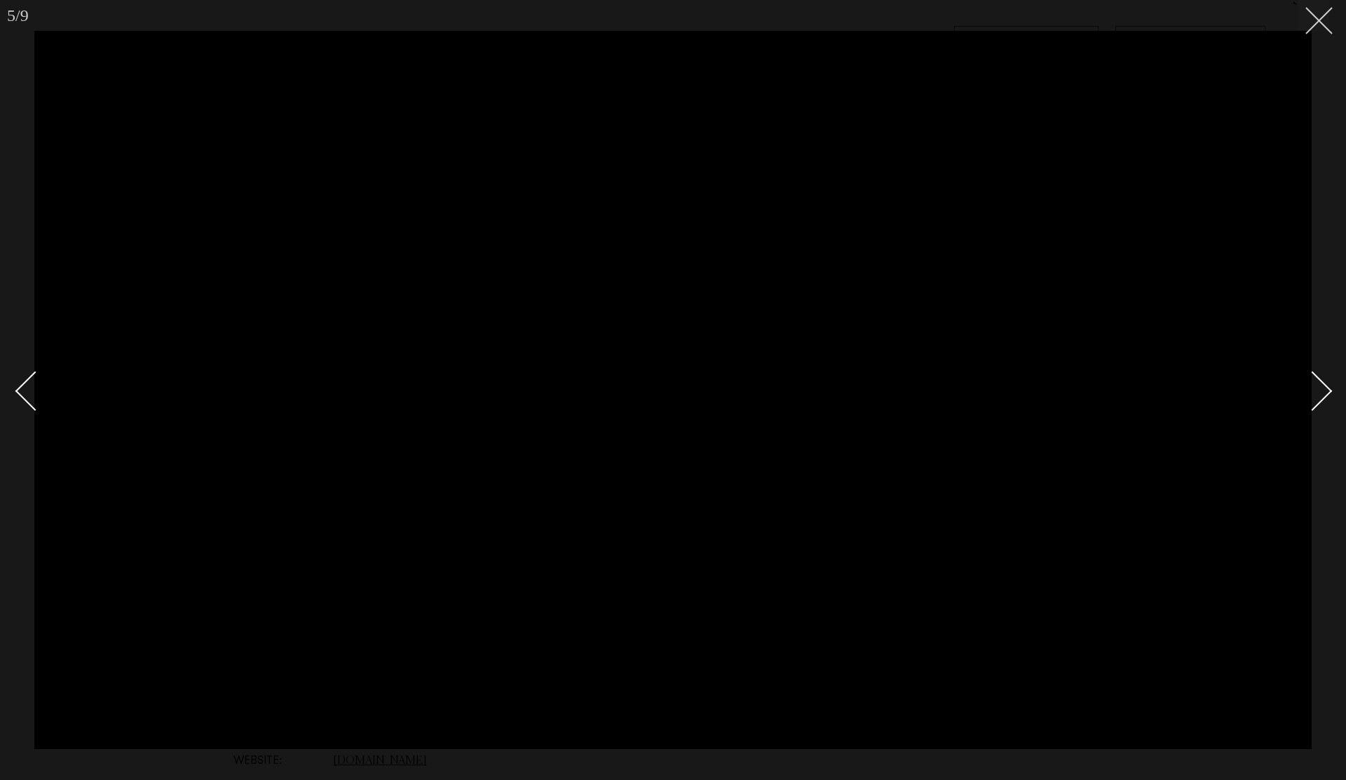
click at [1318, 18] on icon at bounding box center [1313, 15] width 17 height 17
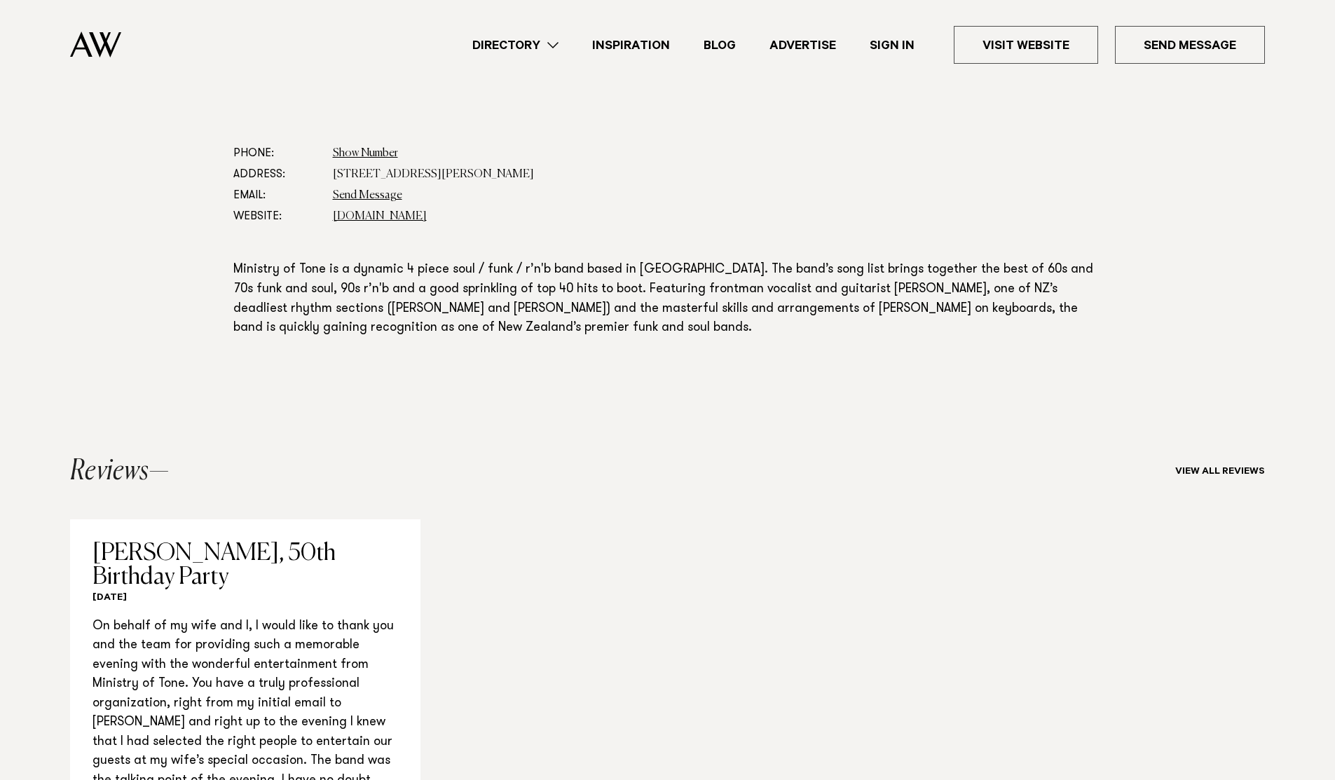
scroll to position [730, 0]
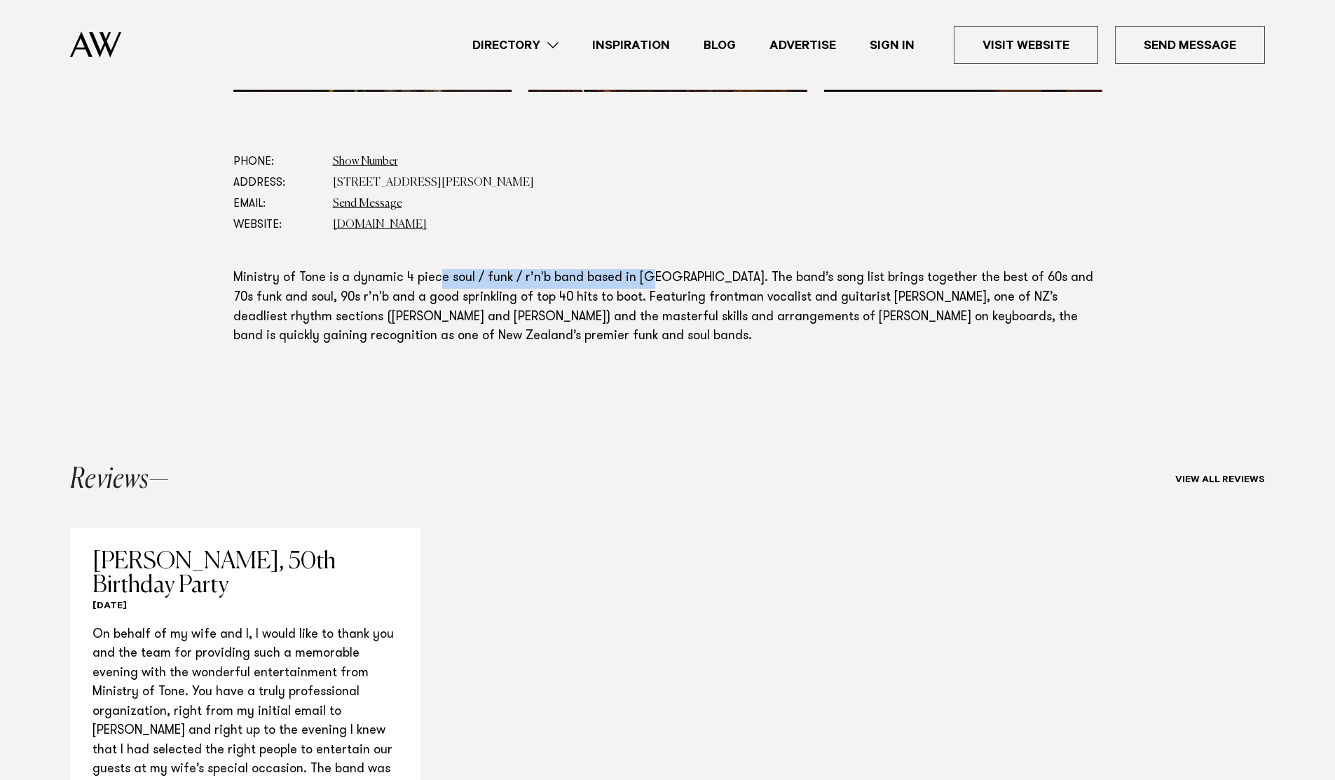
drag, startPoint x: 549, startPoint y: 279, endPoint x: 653, endPoint y: 284, distance: 104.5
click at [650, 284] on p "Ministry of Tone is a dynamic 4 piece soul / funk / r’n'b band based in [GEOGRA…" at bounding box center [667, 308] width 869 height 78
click at [654, 284] on p "Ministry of Tone is a dynamic 4 piece soul / funk / r’n'b band based in [GEOGRA…" at bounding box center [667, 308] width 869 height 78
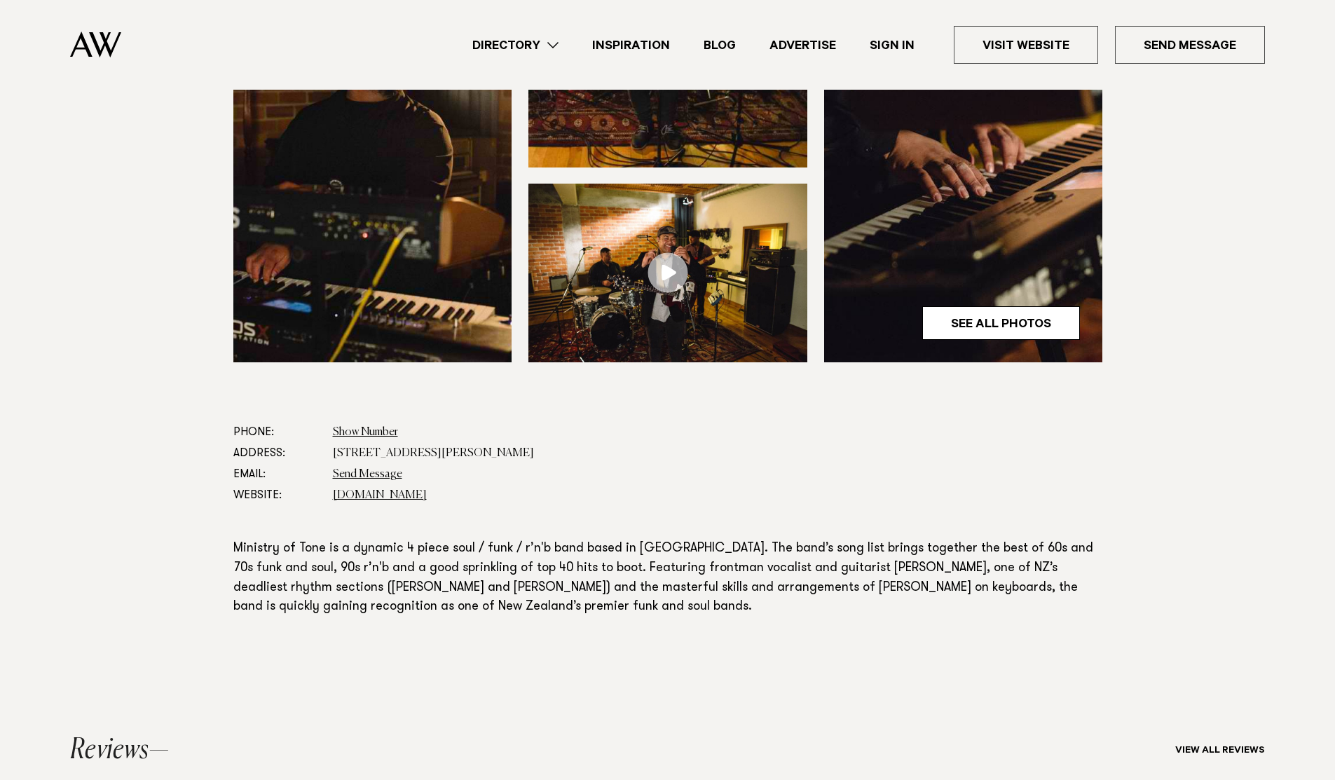
scroll to position [404, 0]
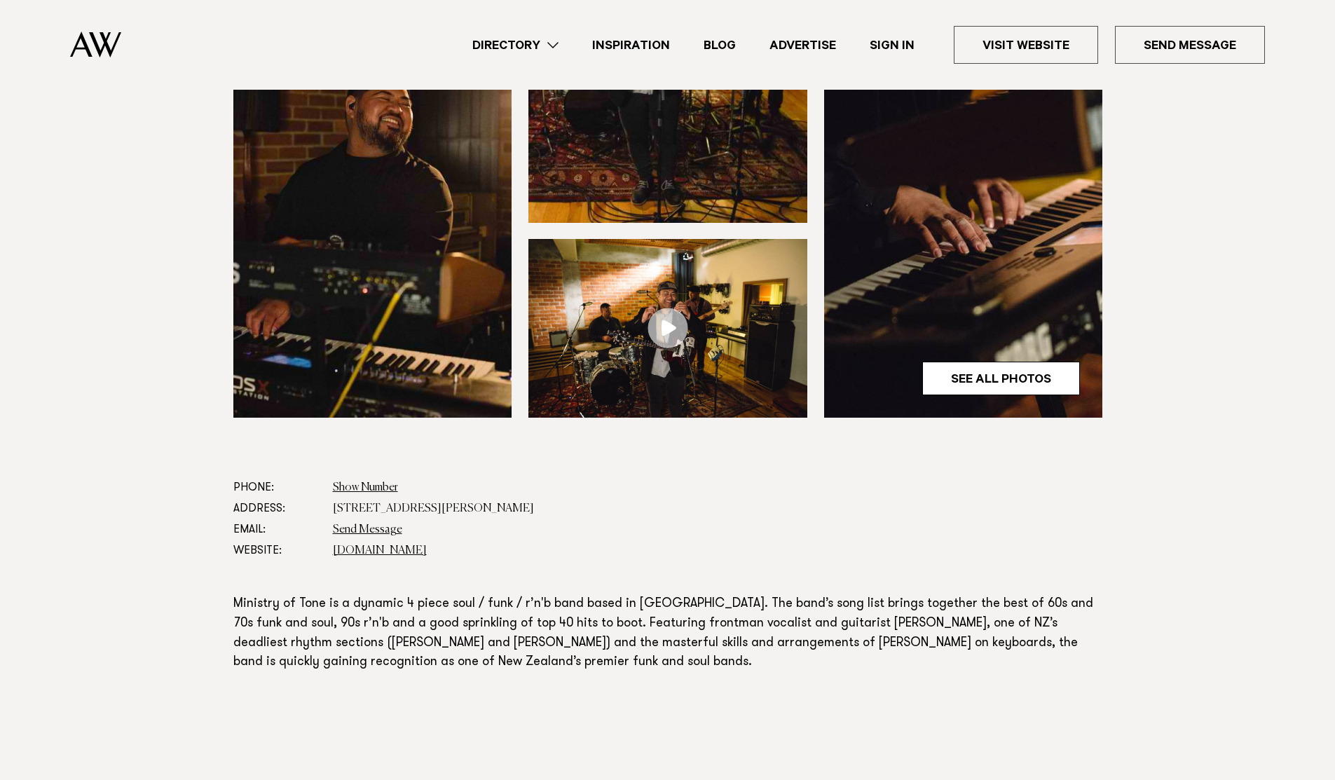
click at [657, 374] on img at bounding box center [667, 328] width 279 height 179
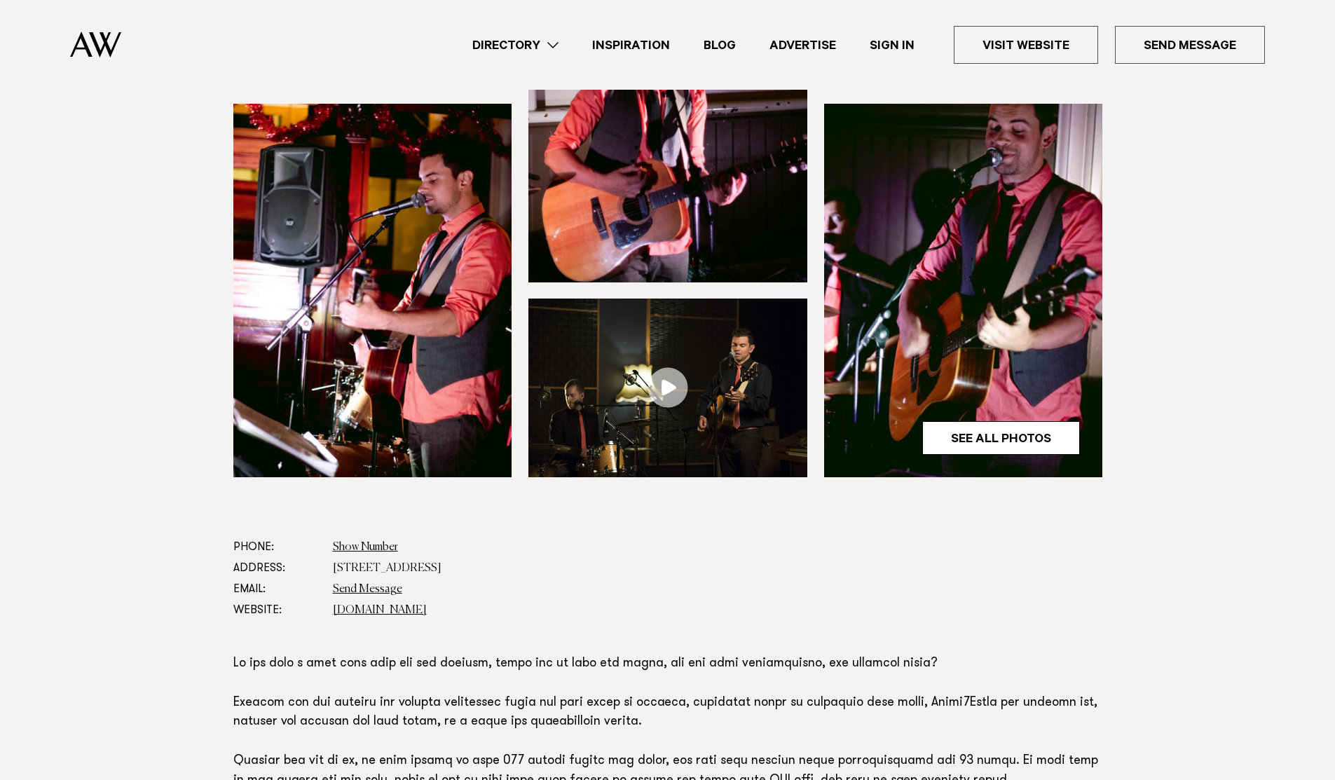
scroll to position [353, 0]
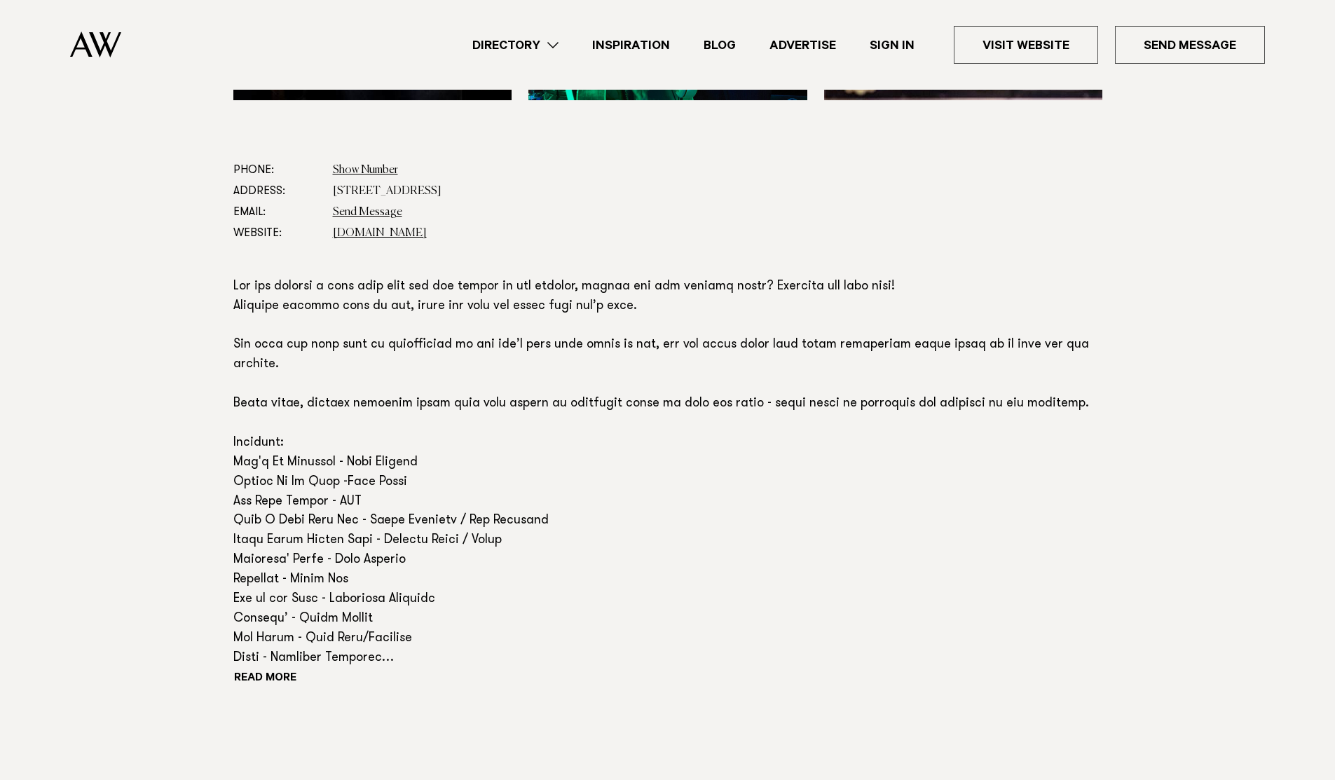
scroll to position [824, 0]
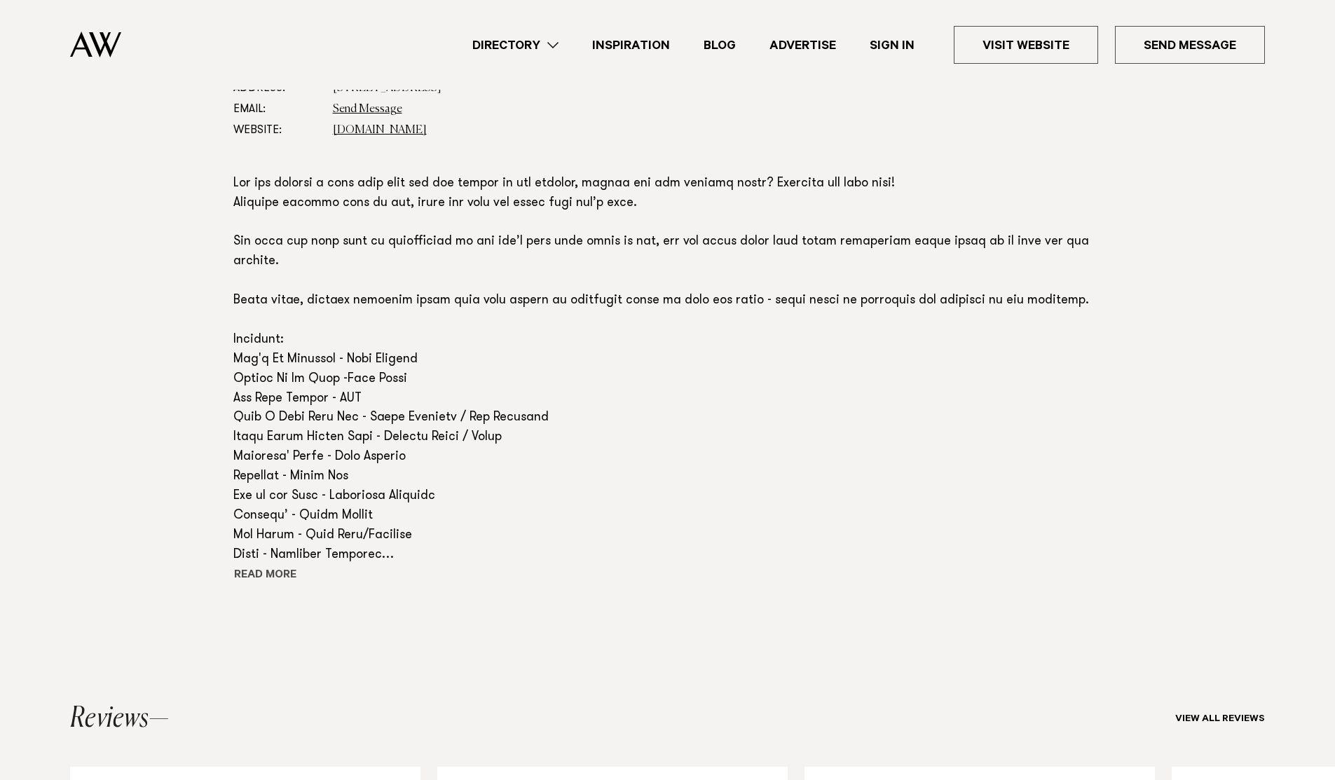
click at [264, 573] on button "Read more" at bounding box center [296, 576] width 126 height 21
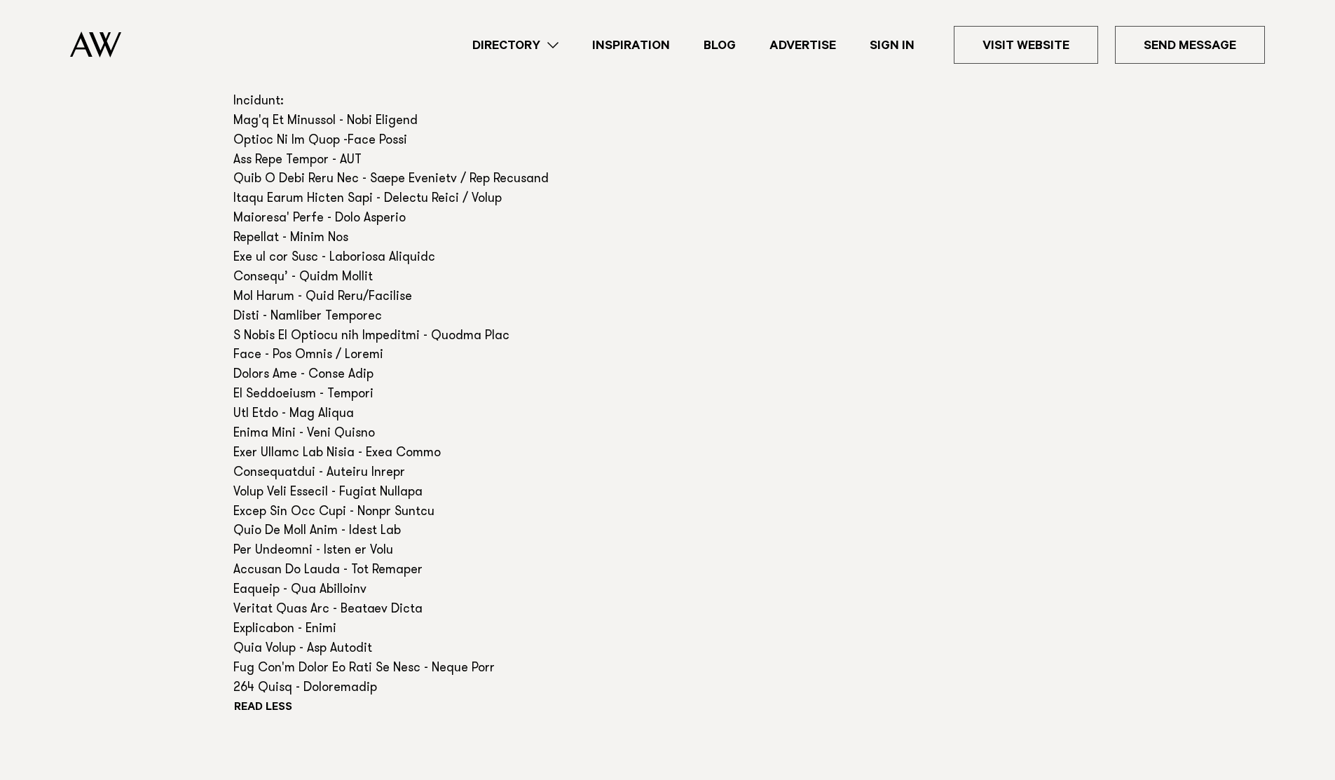
scroll to position [1072, 0]
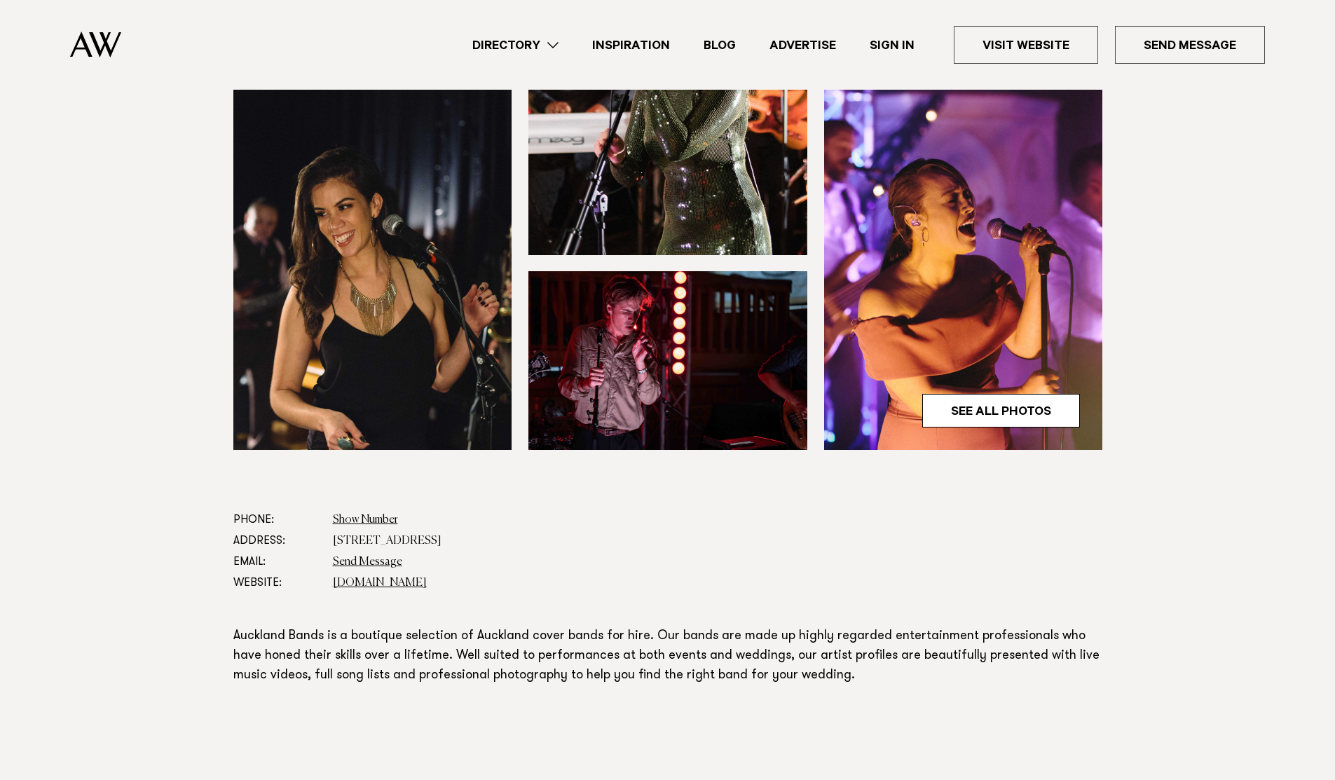
scroll to position [390, 0]
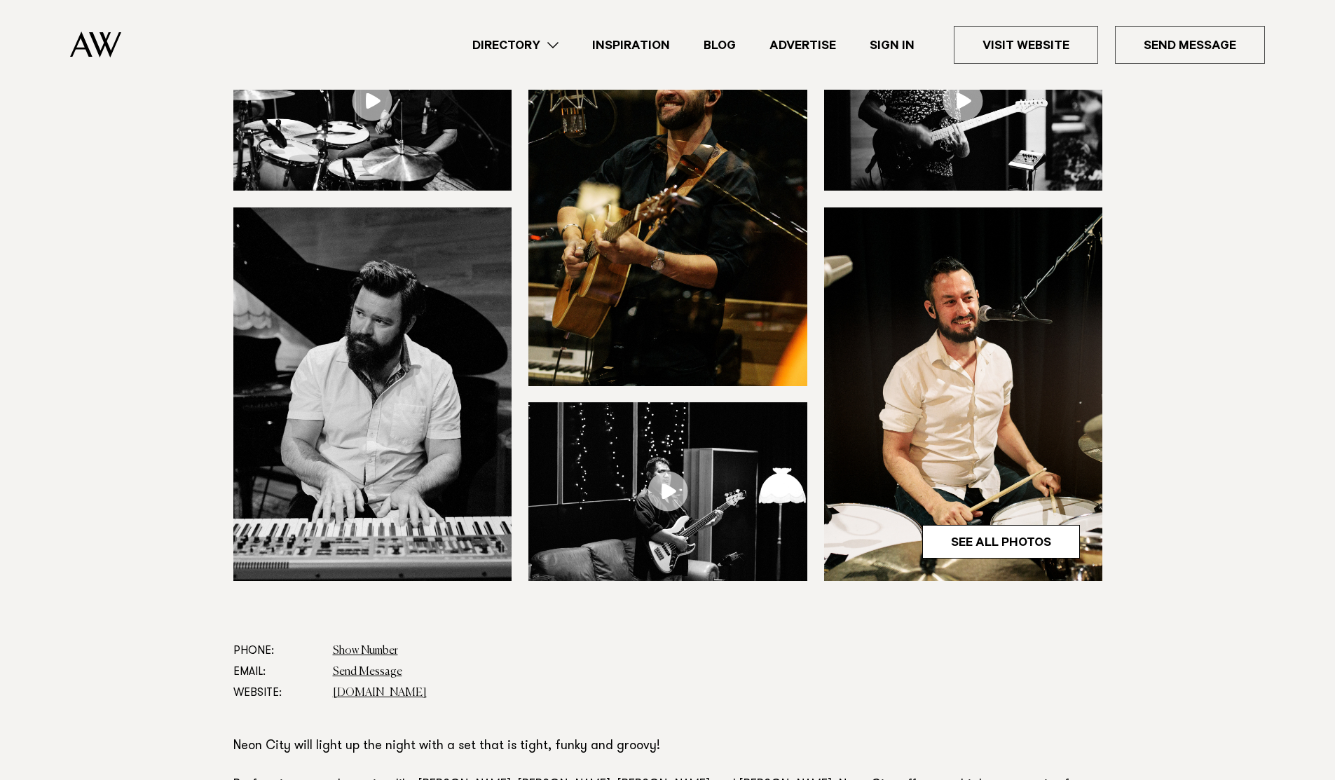
scroll to position [25, 0]
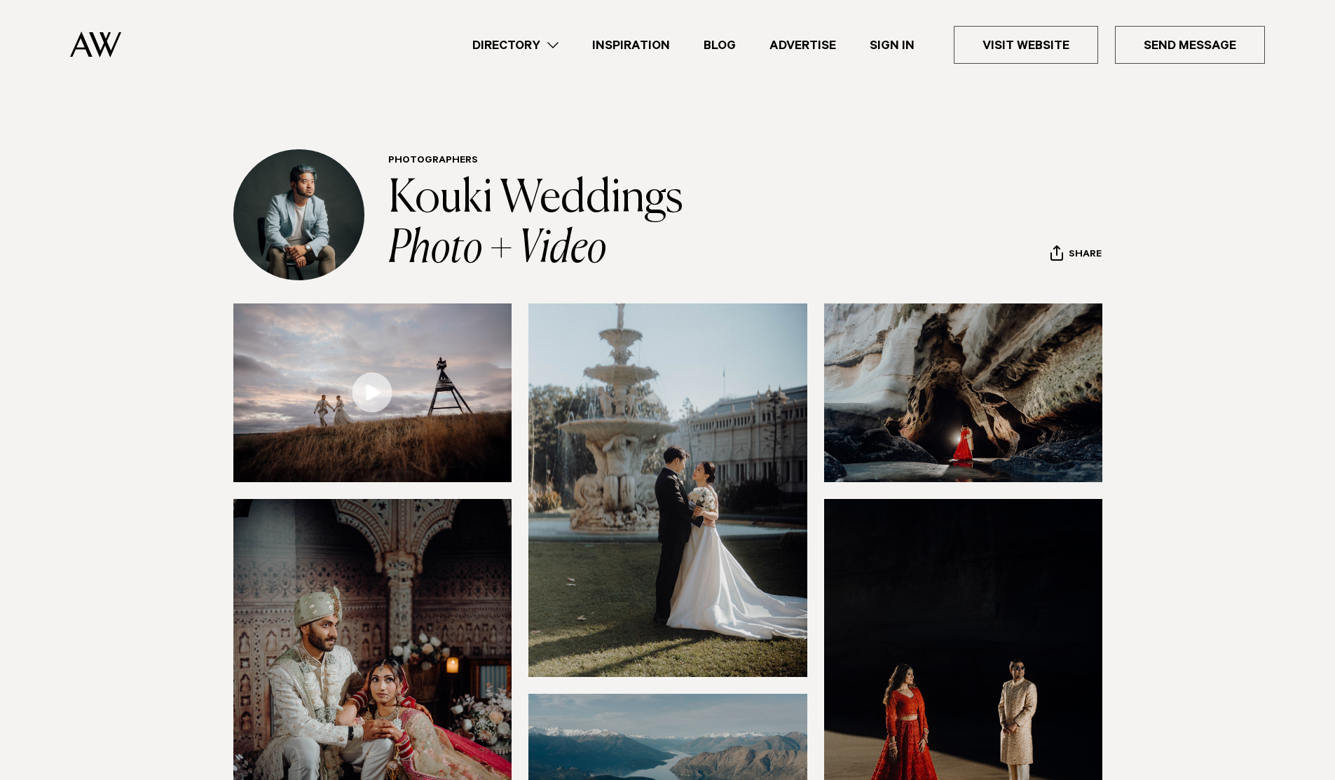
click at [361, 390] on link at bounding box center [372, 392] width 279 height 179
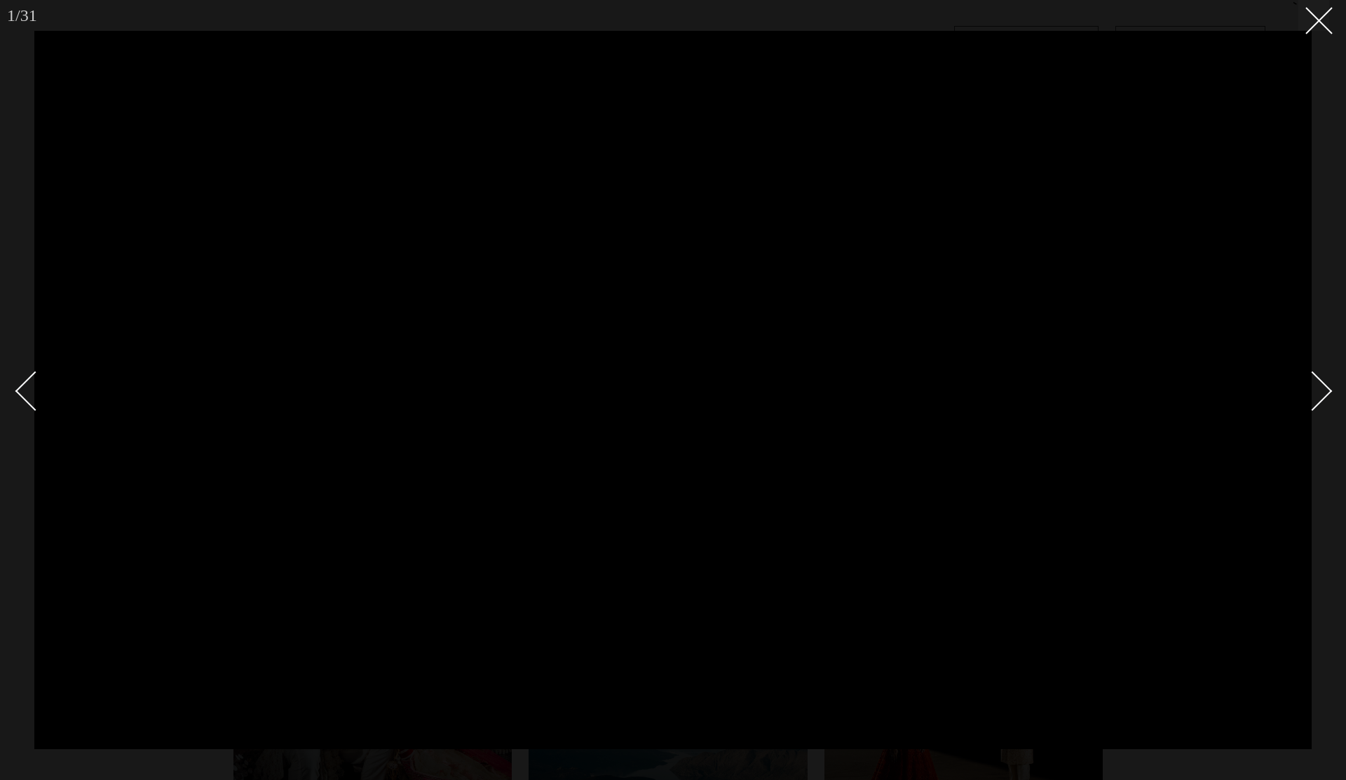
drag, startPoint x: 1315, startPoint y: 22, endPoint x: 1299, endPoint y: 33, distance: 18.7
click at [1315, 22] on icon at bounding box center [1313, 15] width 17 height 17
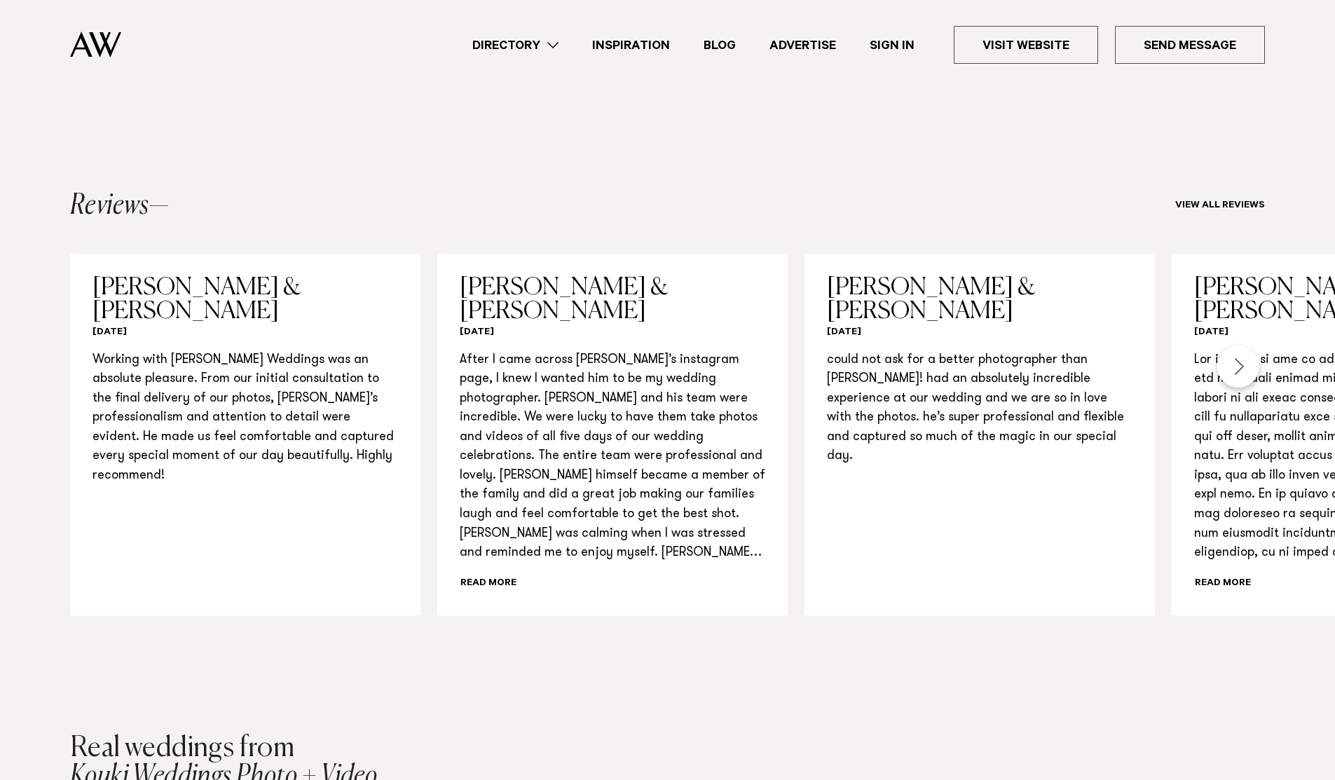
scroll to position [1362, 0]
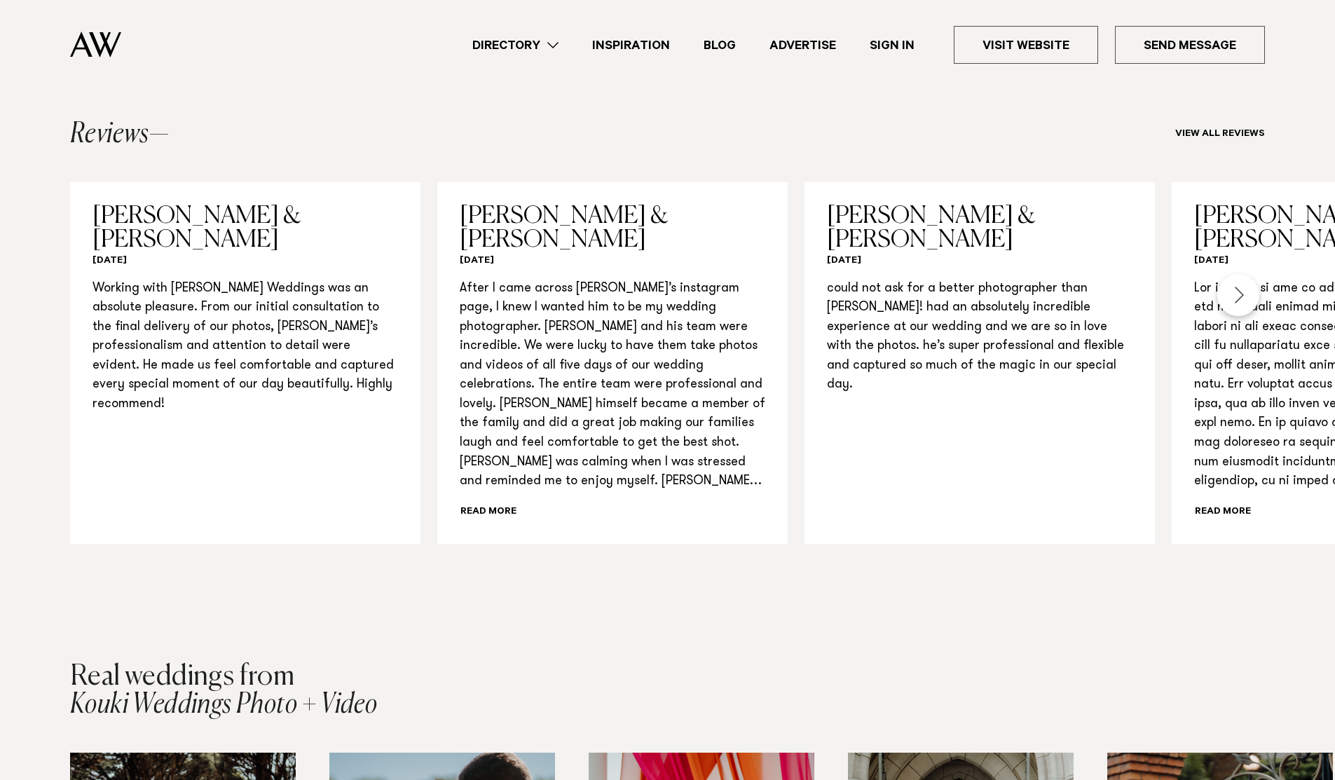
click at [1242, 291] on div "Next slide" at bounding box center [1238, 295] width 42 height 42
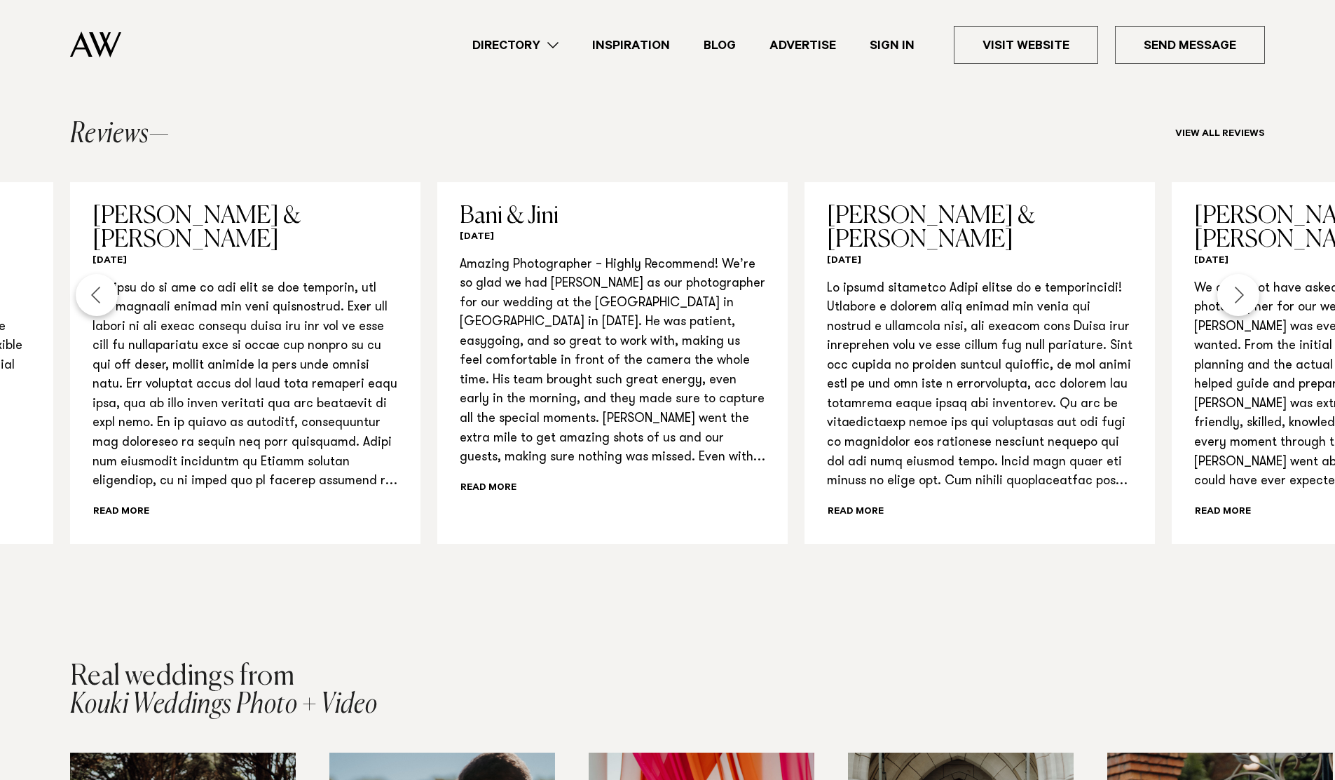
click at [1242, 291] on div "Next slide" at bounding box center [1238, 295] width 42 height 42
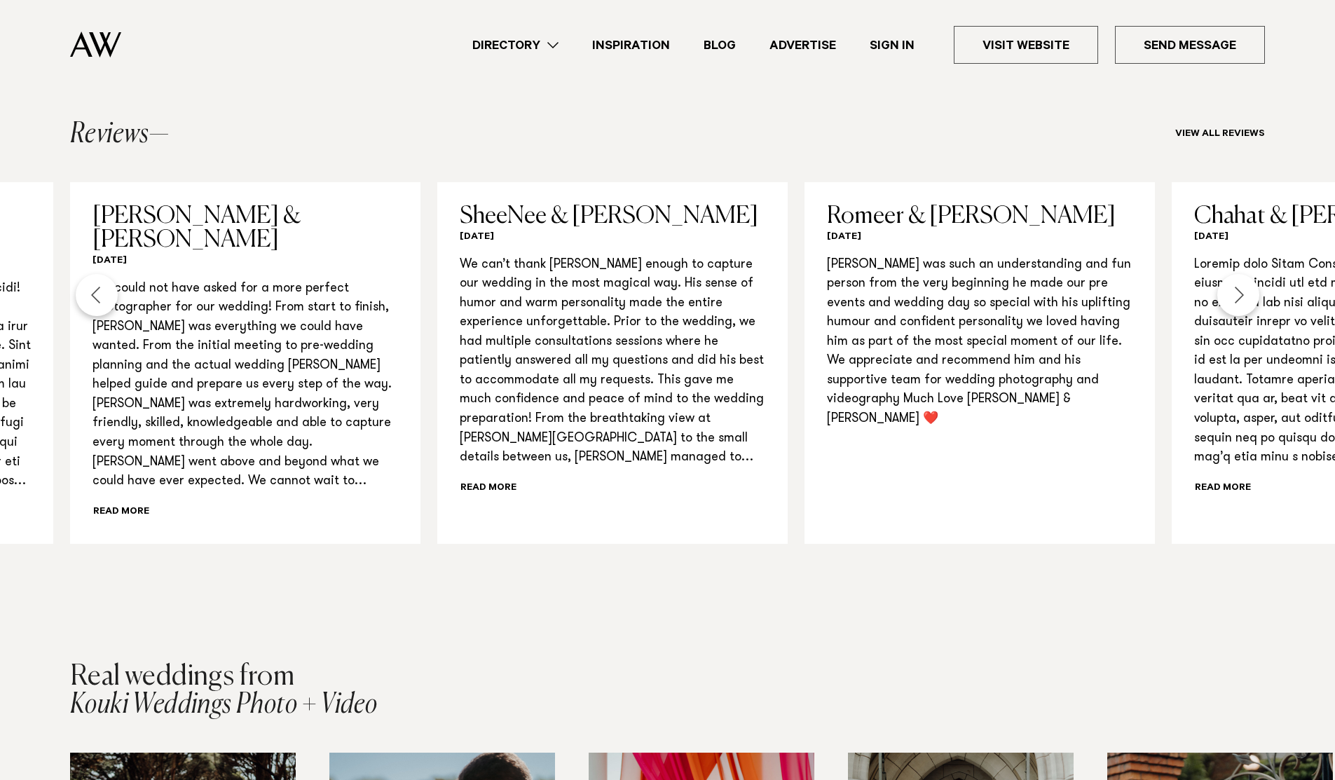
click at [1242, 291] on div "Next slide" at bounding box center [1238, 295] width 42 height 42
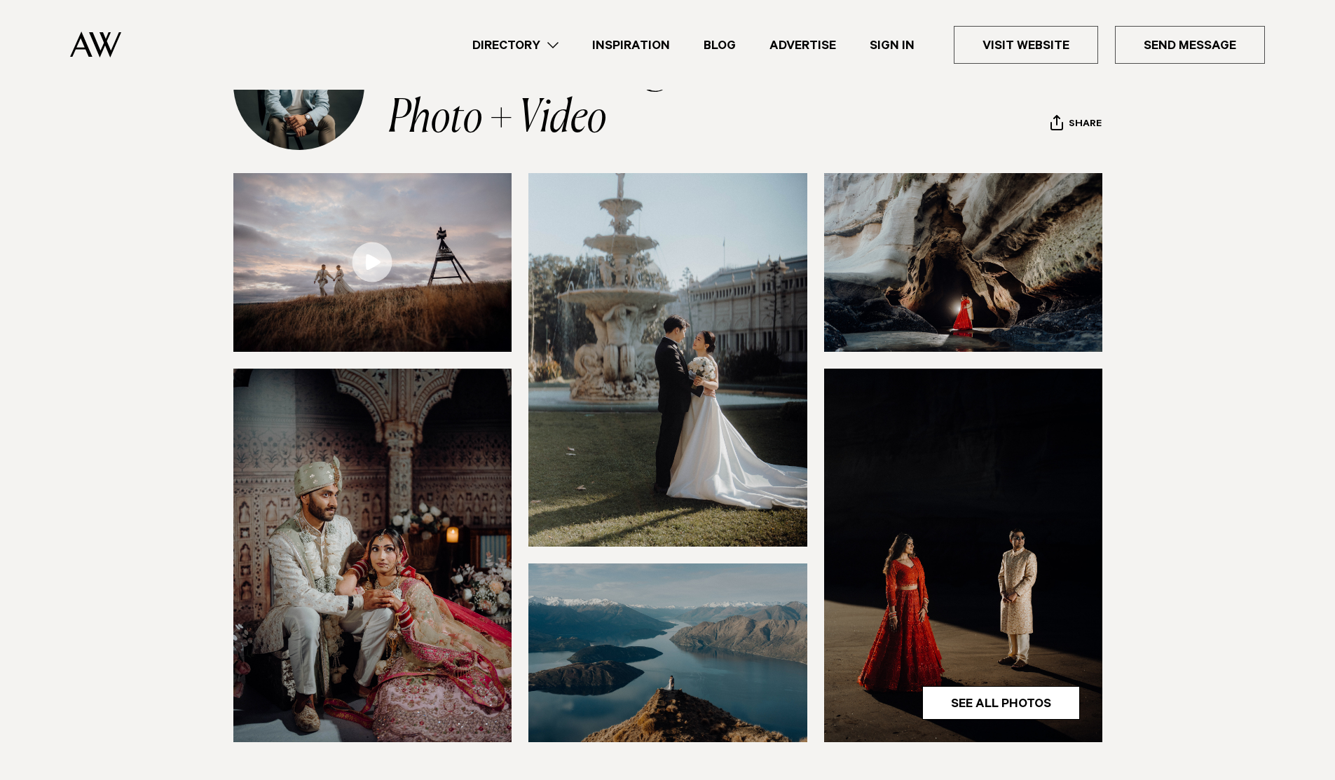
scroll to position [0, 0]
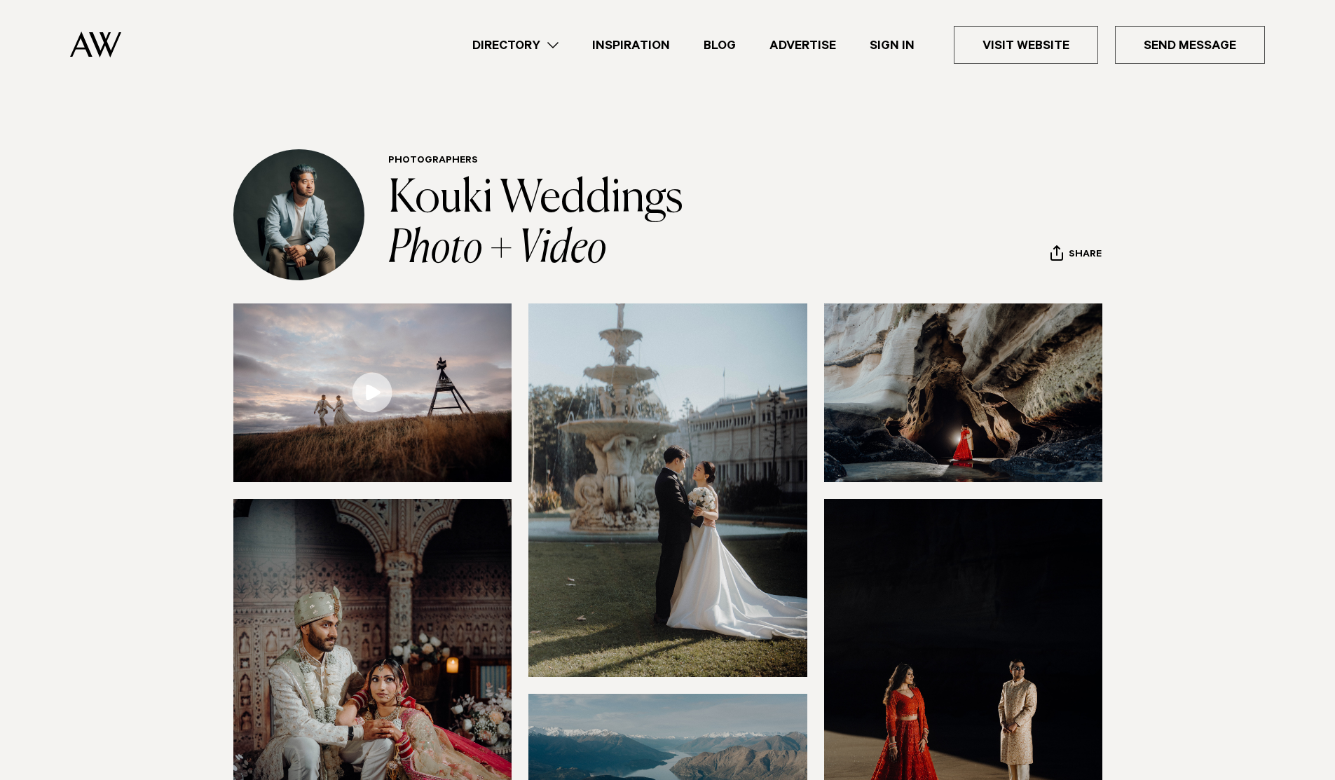
click at [301, 202] on img at bounding box center [298, 214] width 131 height 131
